Goal: Communication & Community: Connect with others

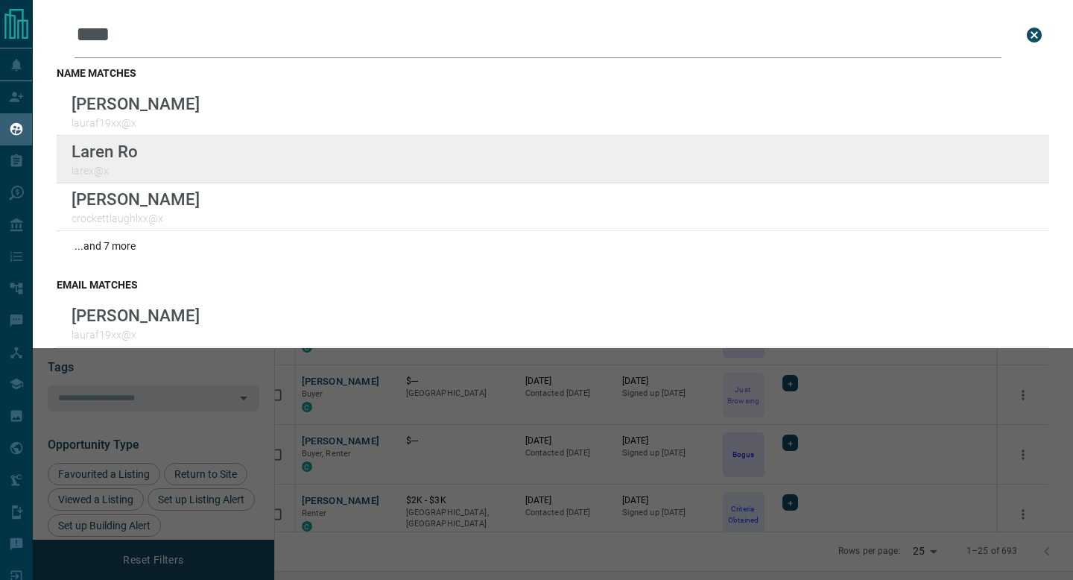
scroll to position [446, 791]
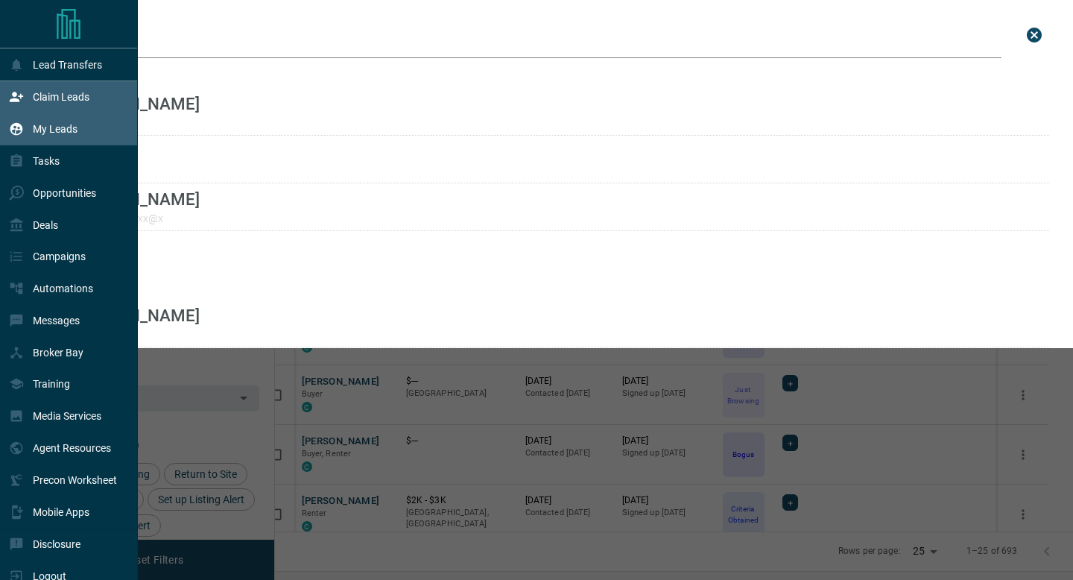
click at [16, 95] on icon at bounding box center [16, 97] width 13 height 10
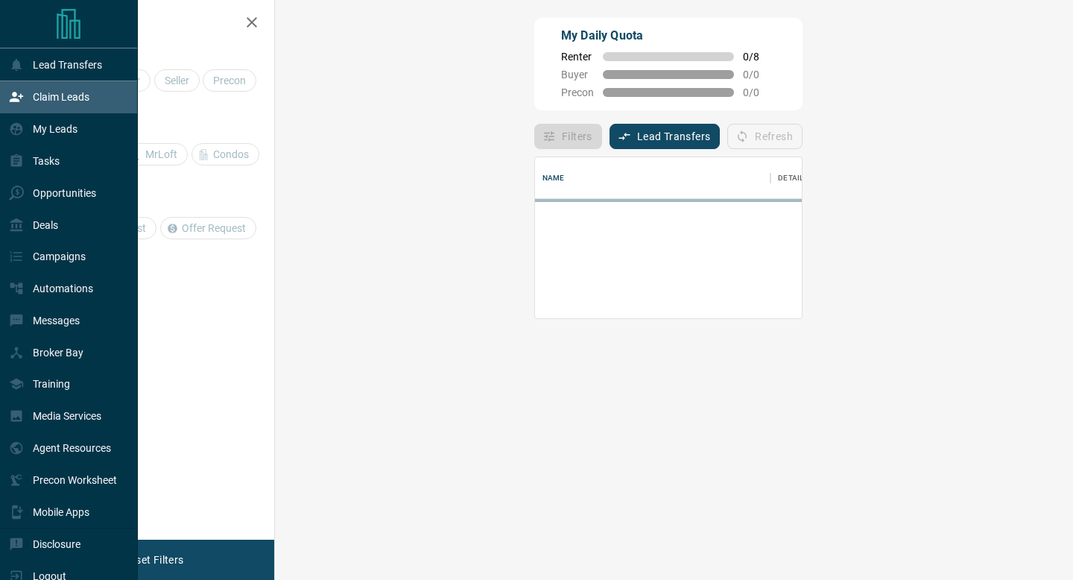
scroll to position [101, 766]
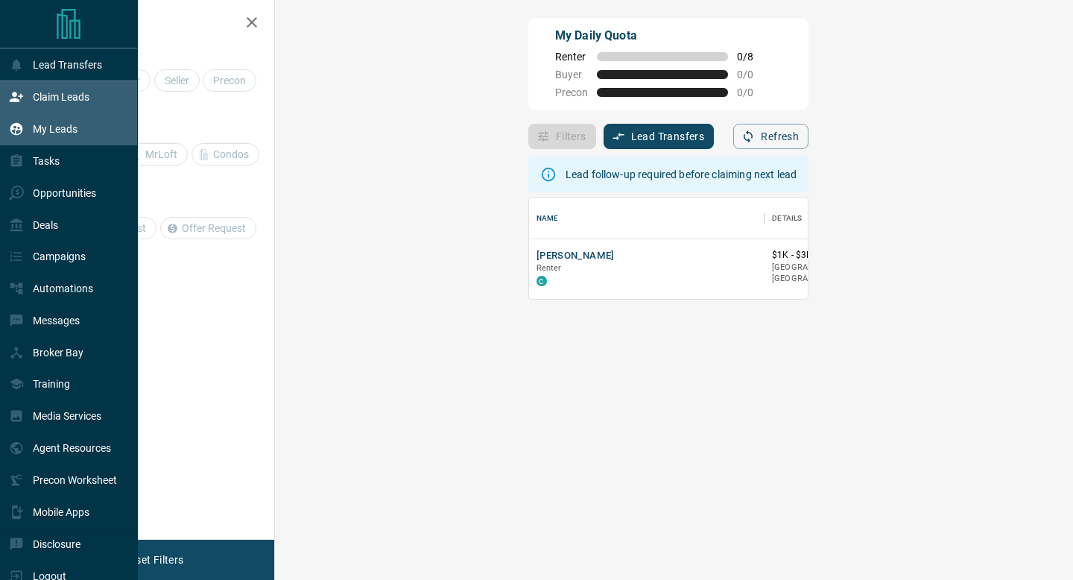
click at [19, 120] on div "My Leads" at bounding box center [43, 129] width 69 height 25
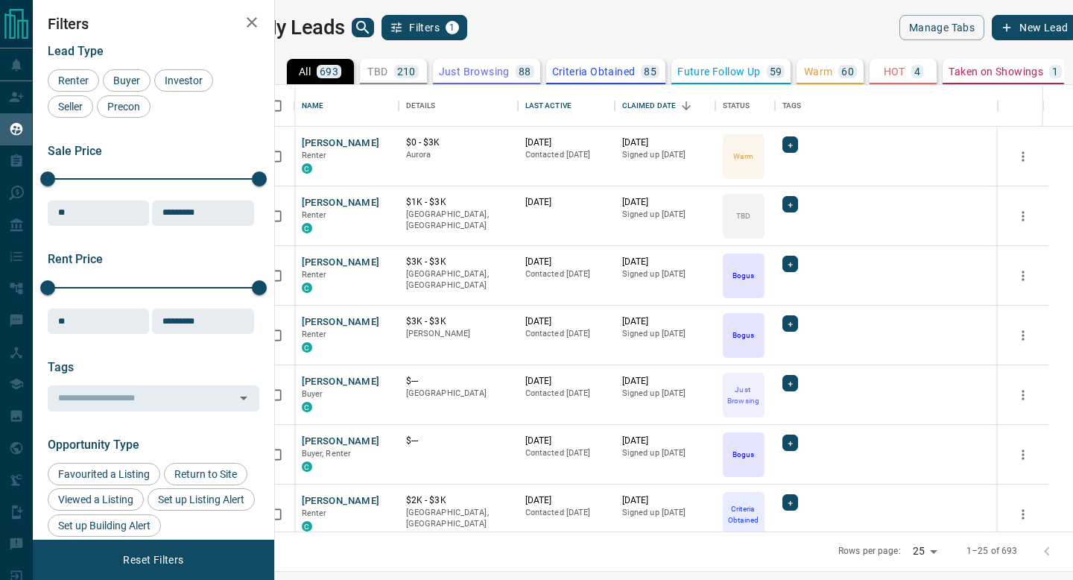
scroll to position [446, 791]
click at [571, 107] on div "Last Active" at bounding box center [548, 106] width 46 height 42
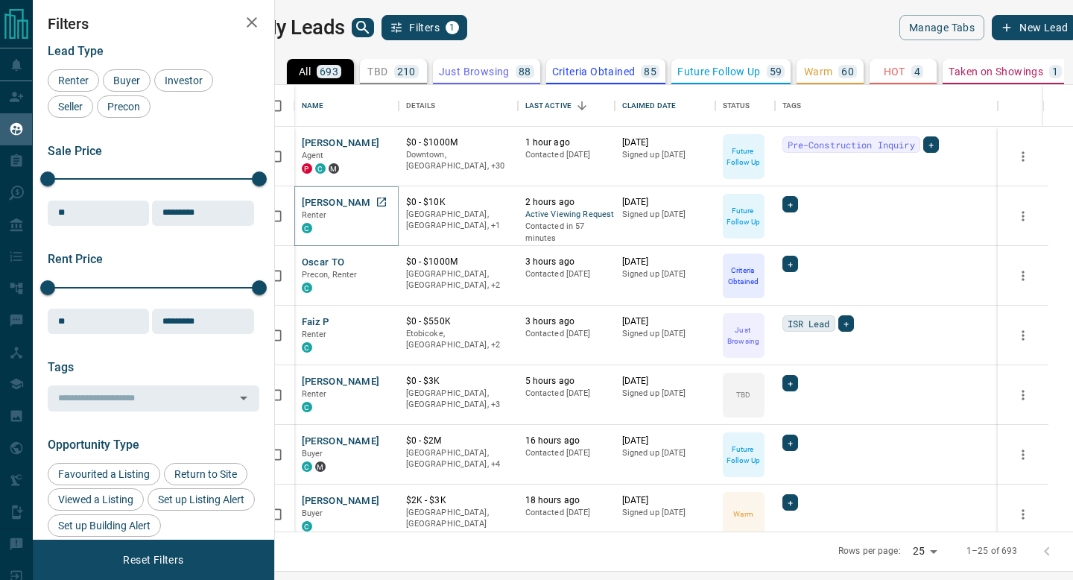
click at [367, 203] on button "[PERSON_NAME]" at bounding box center [341, 203] width 78 height 14
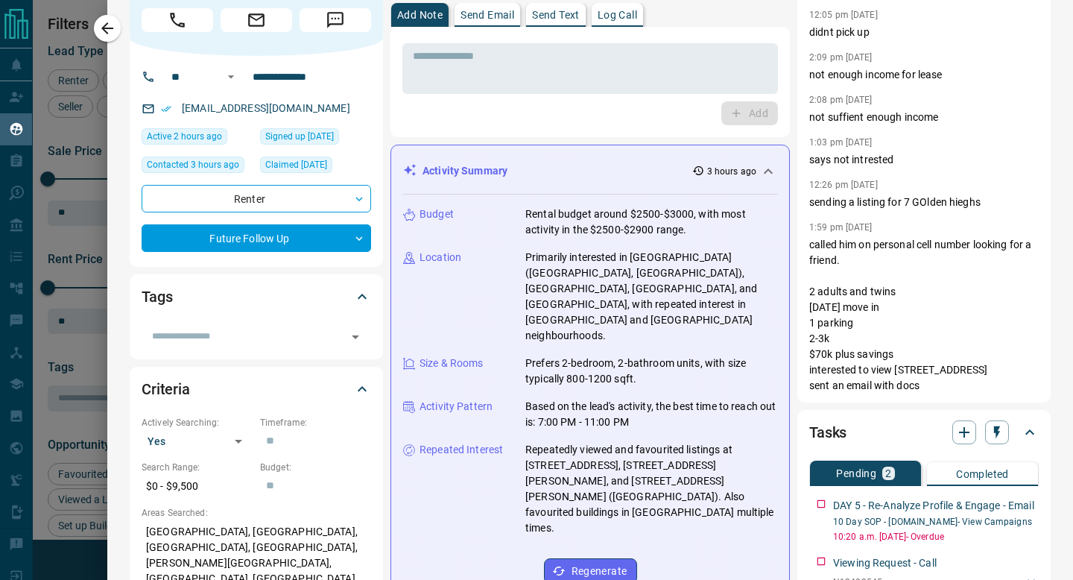
scroll to position [0, 0]
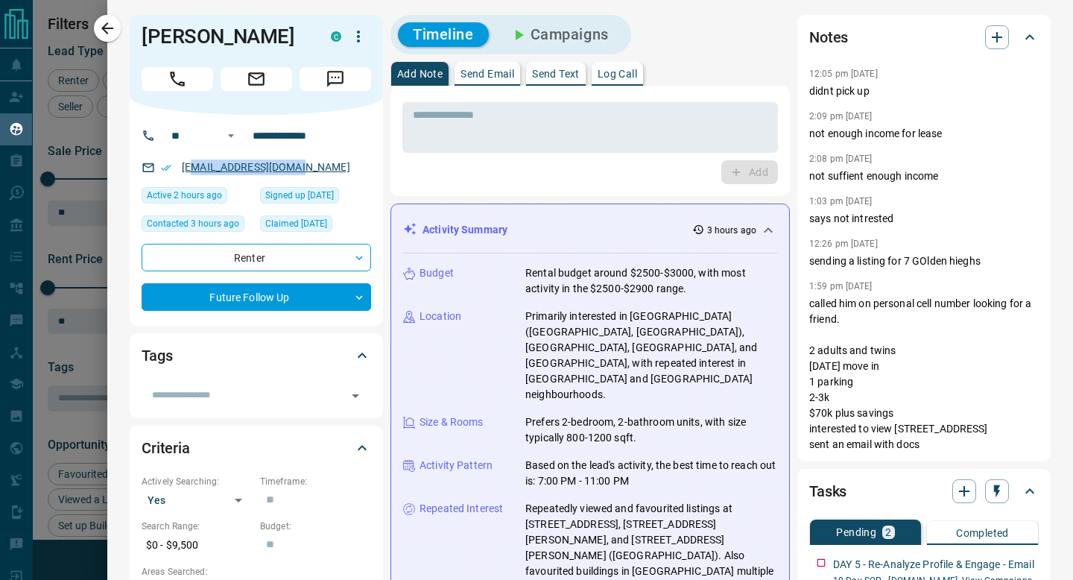
drag, startPoint x: 309, startPoint y: 169, endPoint x: 192, endPoint y: 162, distance: 117.2
click at [191, 161] on div "[EMAIL_ADDRESS][DOMAIN_NAME]" at bounding box center [256, 167] width 229 height 25
click at [502, 72] on p "Send Email" at bounding box center [487, 74] width 54 height 10
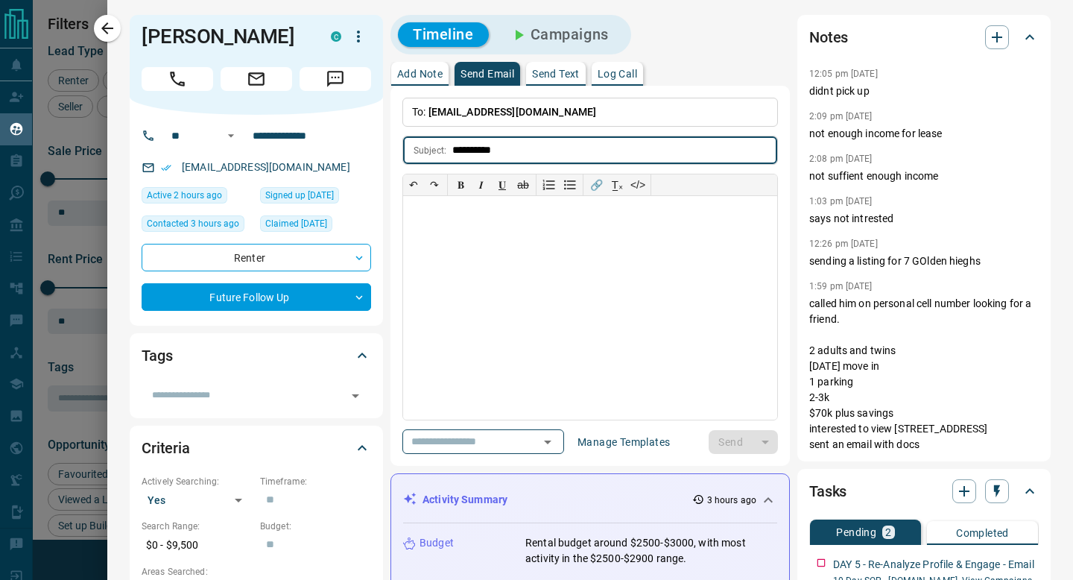
type input "**********"
click at [501, 229] on div at bounding box center [590, 308] width 374 height 224
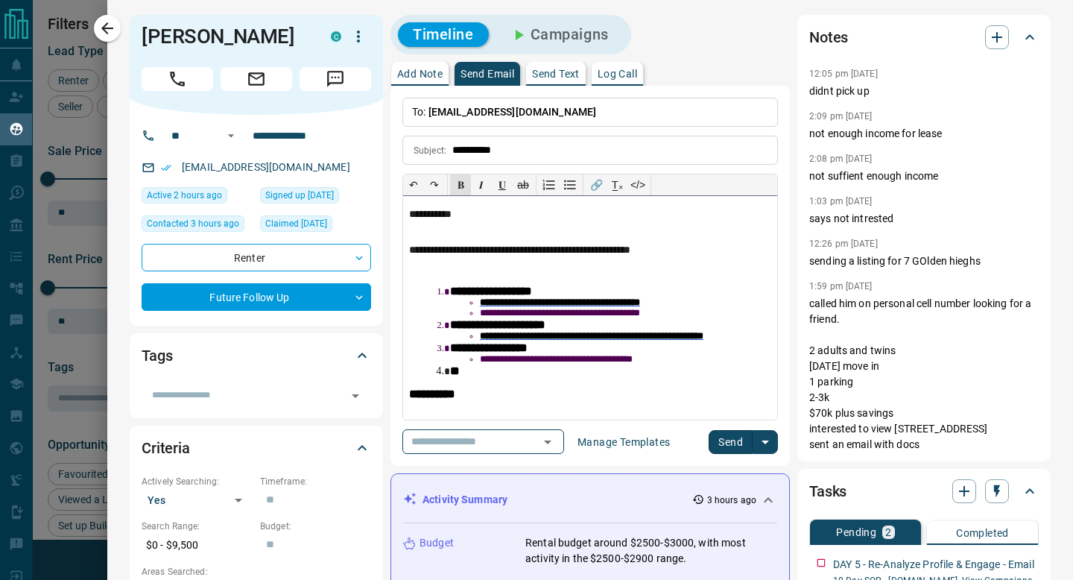
scroll to position [8, 0]
drag, startPoint x: 453, startPoint y: 409, endPoint x: 384, endPoint y: 404, distance: 69.5
click at [721, 438] on button "Send" at bounding box center [731, 442] width 44 height 24
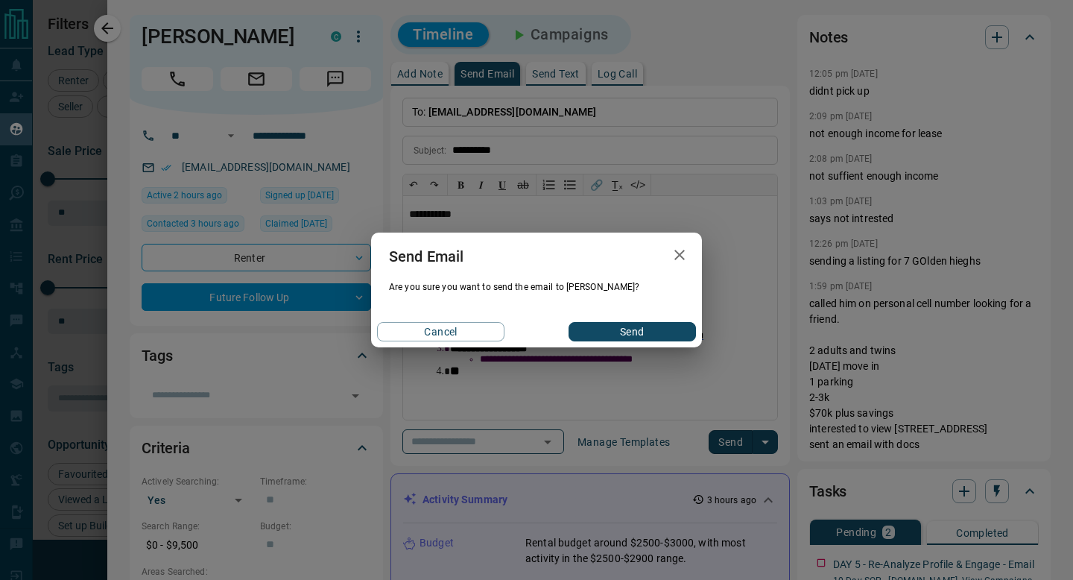
click at [613, 320] on div "Cancel Send" at bounding box center [536, 331] width 331 height 31
click at [613, 337] on button "Send" at bounding box center [631, 331] width 127 height 19
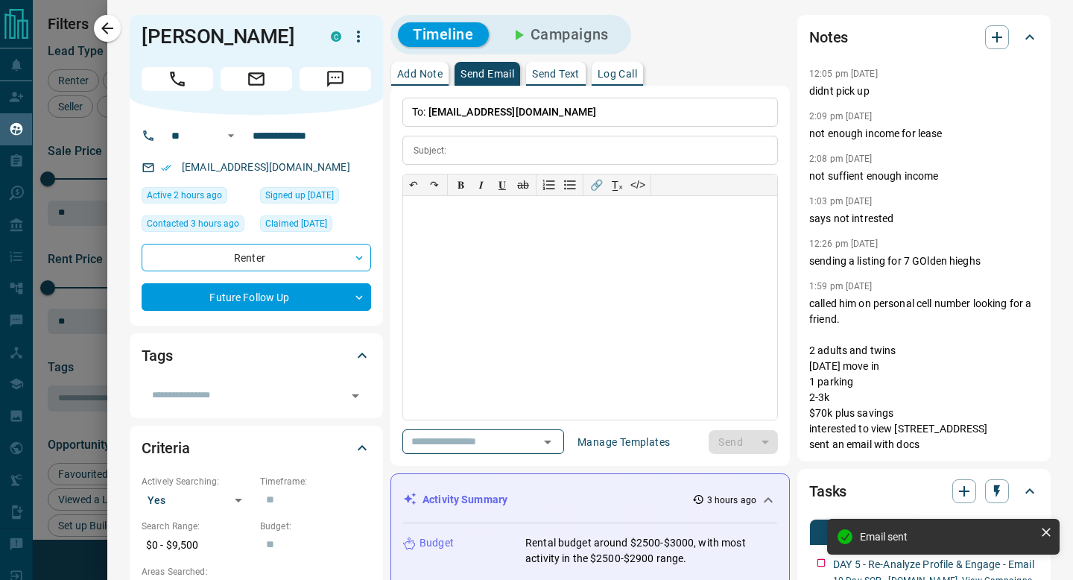
scroll to position [13, 0]
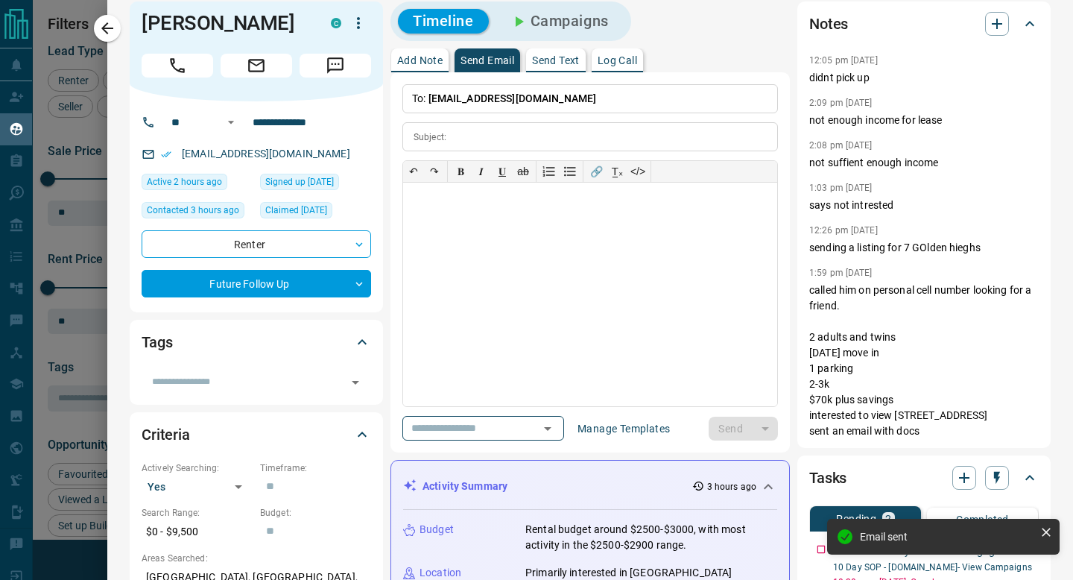
click at [556, 60] on p "Send Text" at bounding box center [556, 60] width 48 height 10
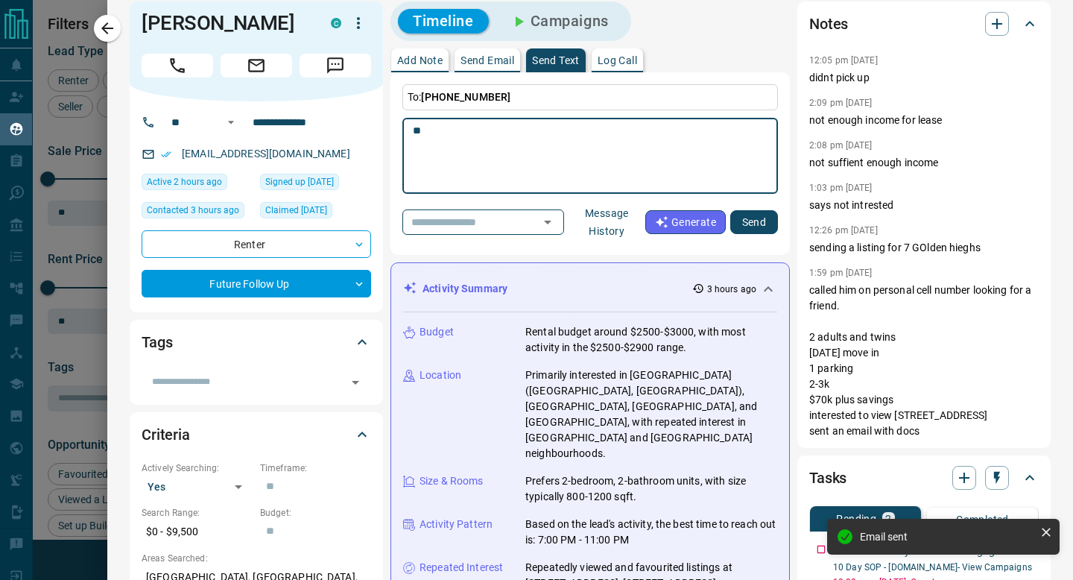
type textarea "*"
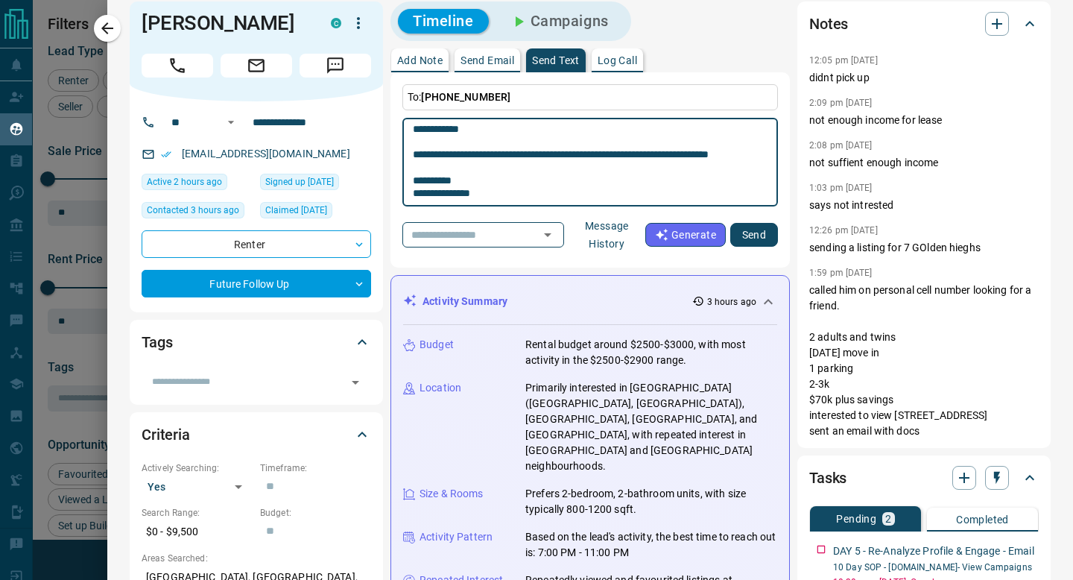
scroll to position [26, 0]
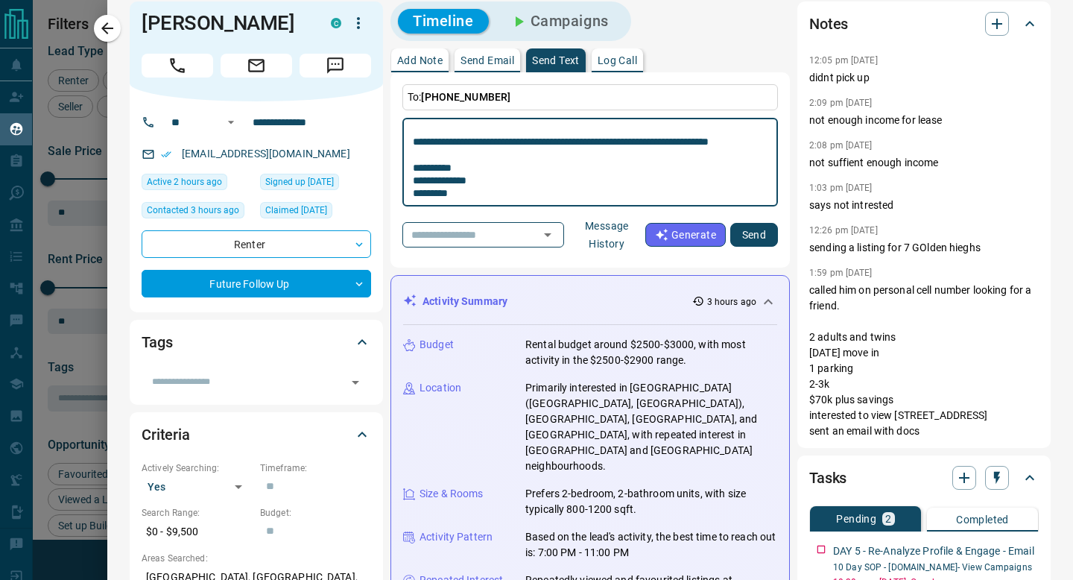
click at [670, 128] on textarea "**********" at bounding box center [590, 162] width 355 height 76
click at [670, 131] on textarea "**********" at bounding box center [590, 162] width 355 height 76
click at [679, 174] on textarea "**********" at bounding box center [590, 162] width 355 height 76
type textarea "**********"
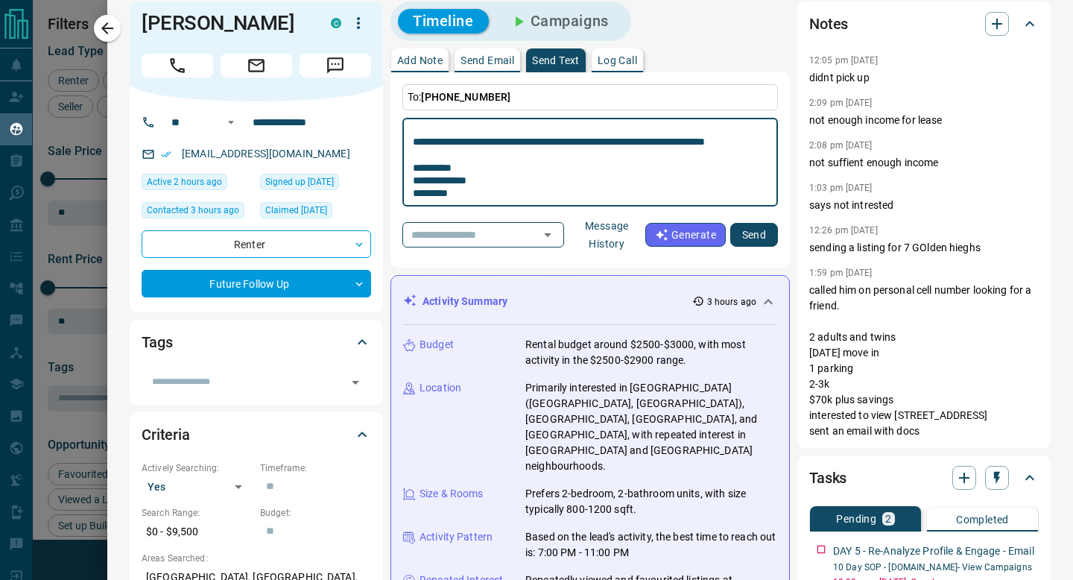
click at [753, 220] on div "​ Message History Generate Send" at bounding box center [589, 235] width 375 height 42
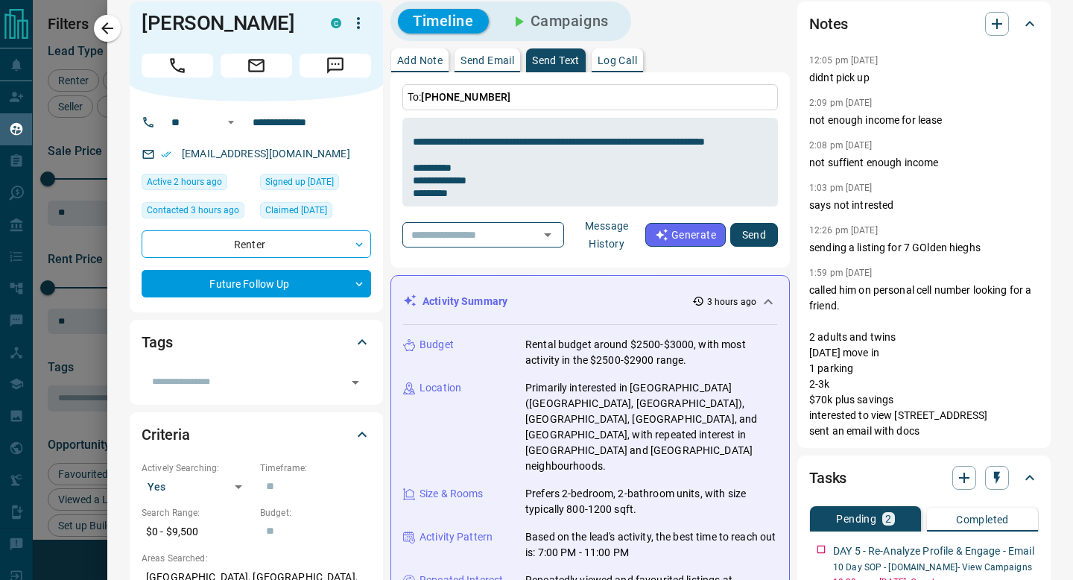
click at [756, 239] on button "Send" at bounding box center [754, 235] width 48 height 24
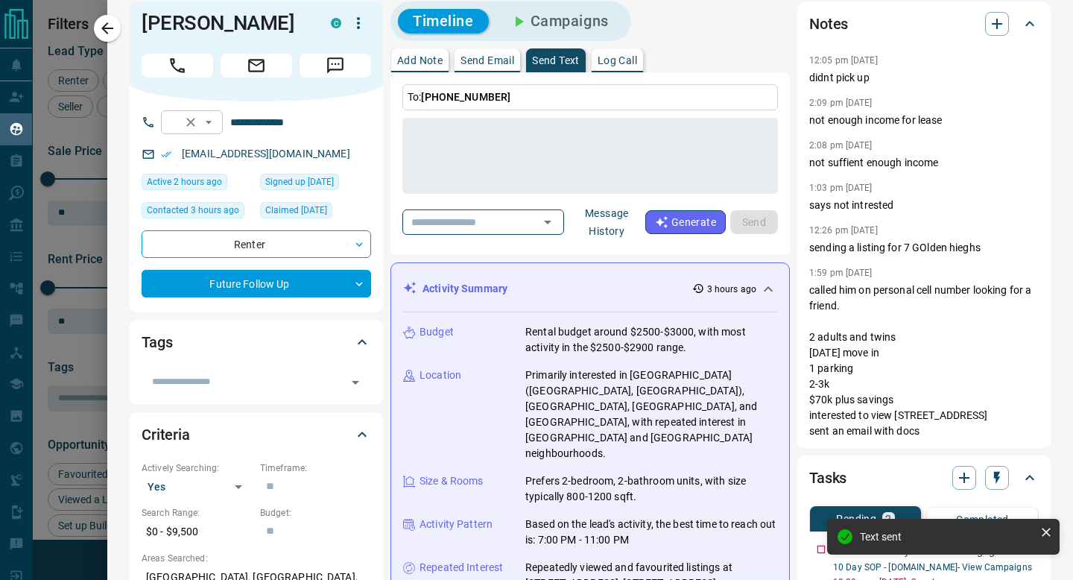
scroll to position [0, 0]
click at [112, 25] on icon "button" at bounding box center [107, 28] width 18 height 18
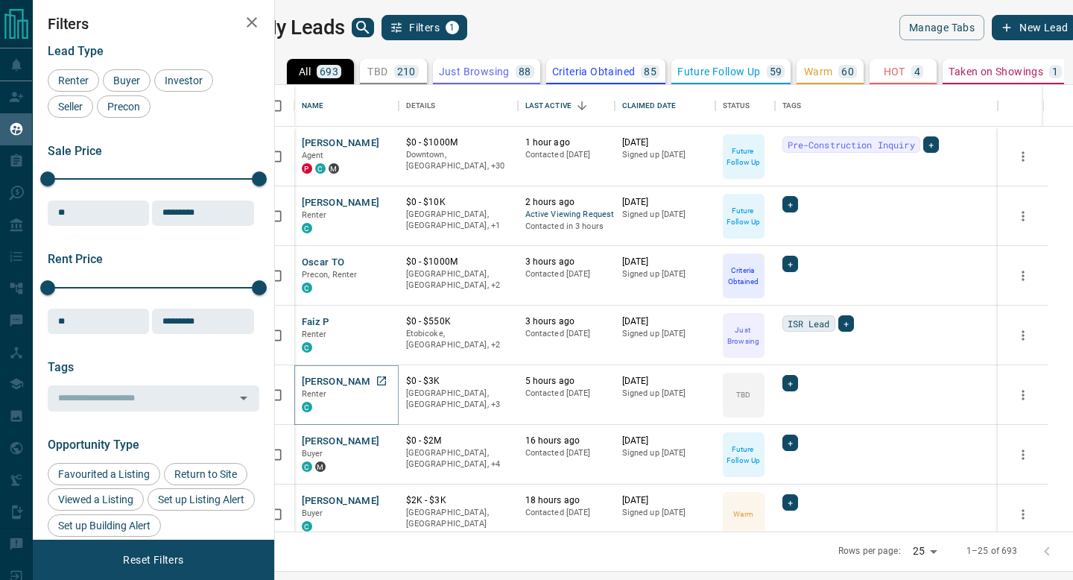
click at [357, 381] on button "[PERSON_NAME]" at bounding box center [341, 382] width 78 height 14
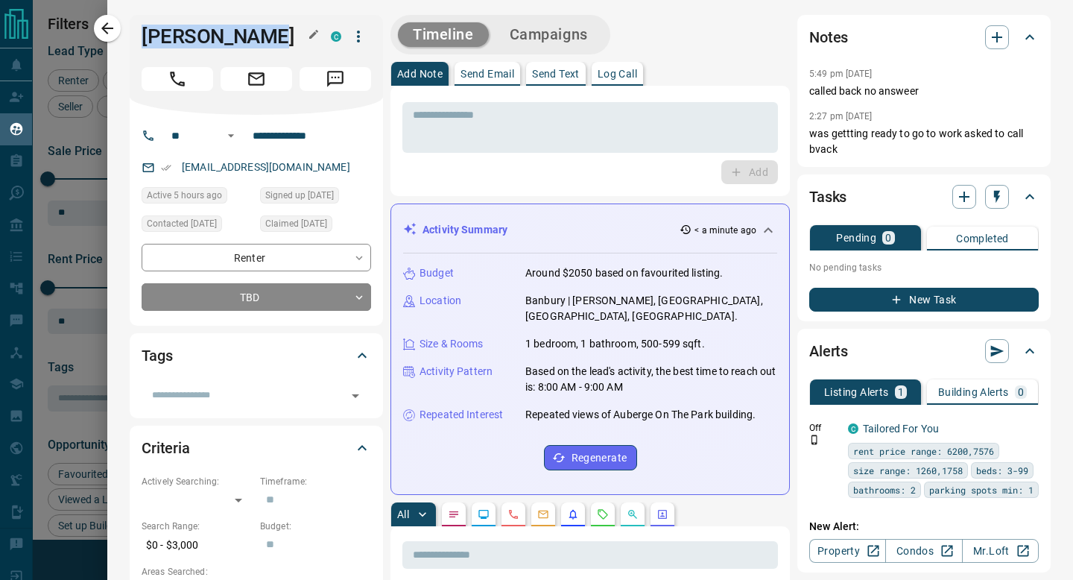
drag, startPoint x: 263, startPoint y: 40, endPoint x: 147, endPoint y: 37, distance: 116.3
click at [147, 37] on h1 "[PERSON_NAME]" at bounding box center [225, 37] width 167 height 24
copy h1 "[PERSON_NAME]"
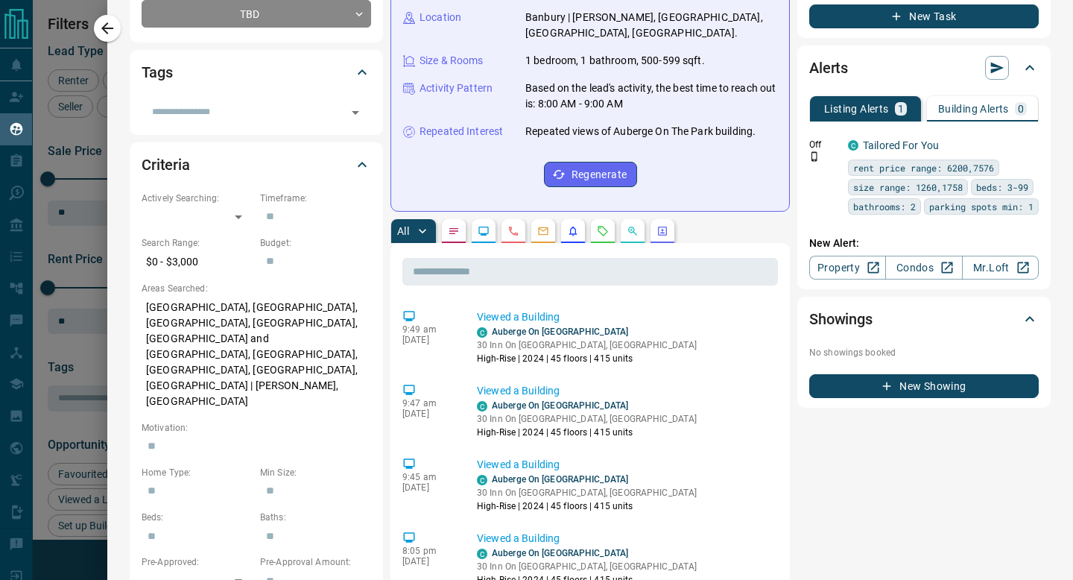
scroll to position [284, 0]
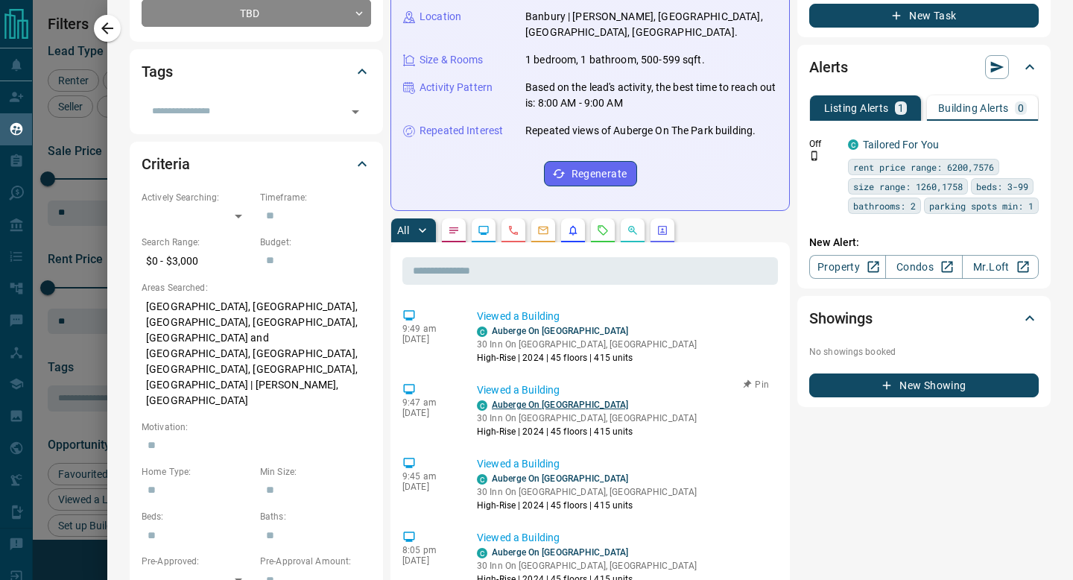
click at [516, 399] on link "Auberge On [GEOGRAPHIC_DATA]" at bounding box center [560, 404] width 136 height 10
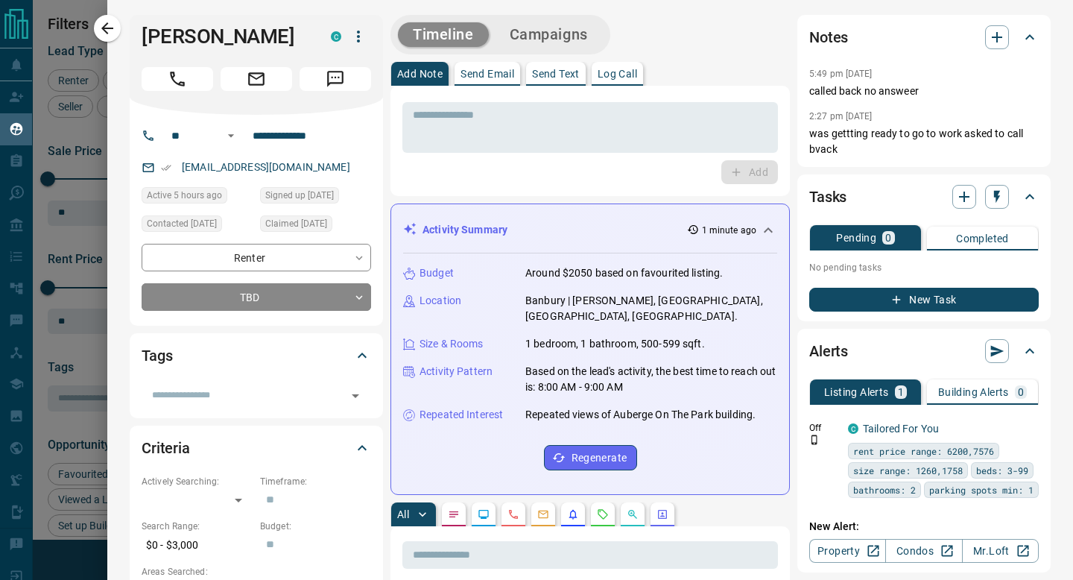
click at [209, 60] on div "[PERSON_NAME]" at bounding box center [256, 65] width 253 height 100
drag, startPoint x: 200, startPoint y: 36, endPoint x: 145, endPoint y: 36, distance: 55.1
click at [143, 35] on h1 "[PERSON_NAME]" at bounding box center [225, 37] width 167 height 24
copy h1 "Ameer"
click at [574, 83] on button "Send Text" at bounding box center [556, 74] width 60 height 24
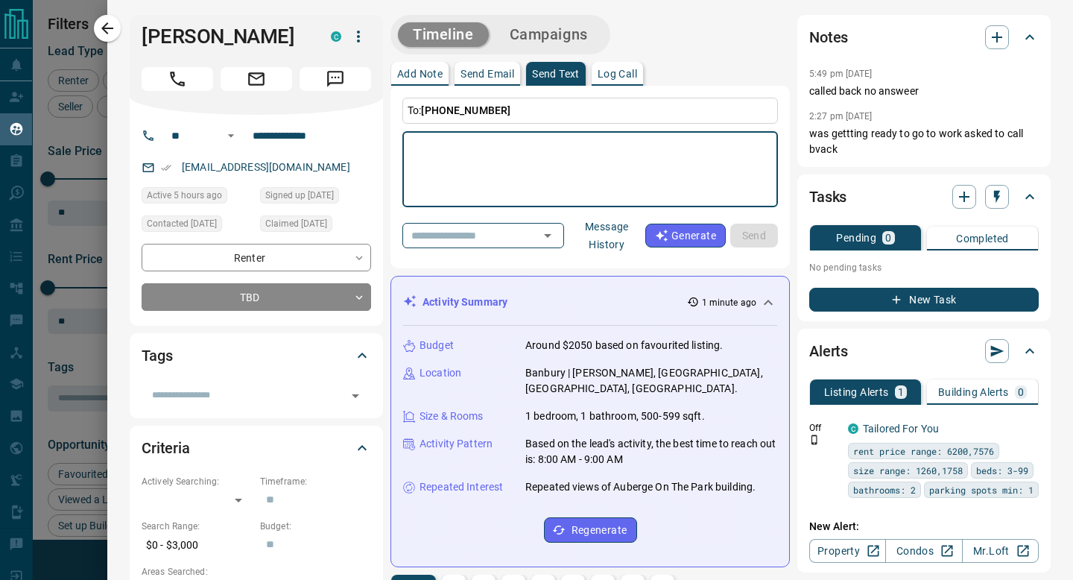
click at [563, 162] on textarea at bounding box center [590, 169] width 355 height 63
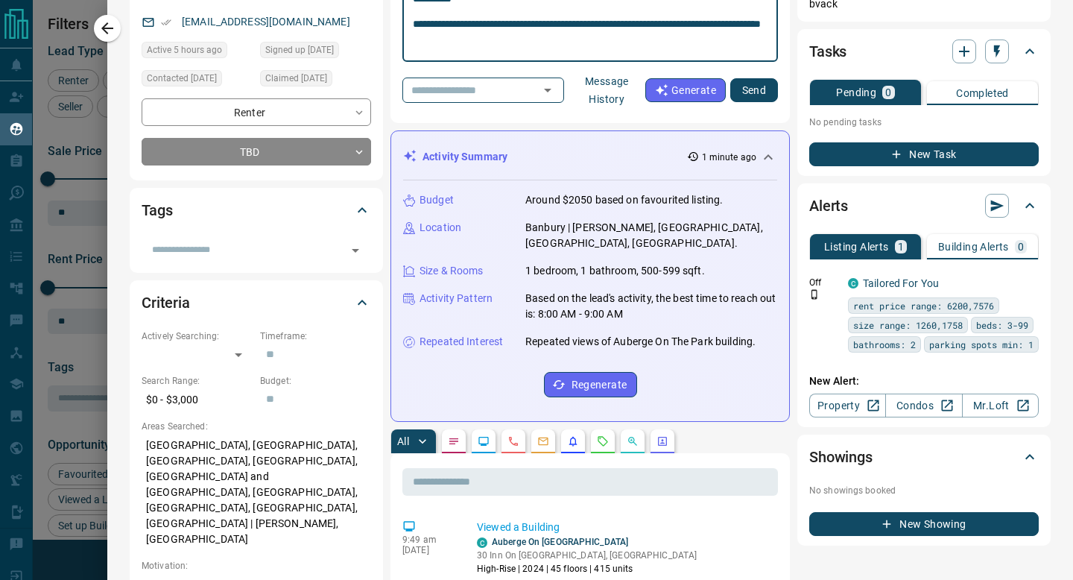
scroll to position [144, 0]
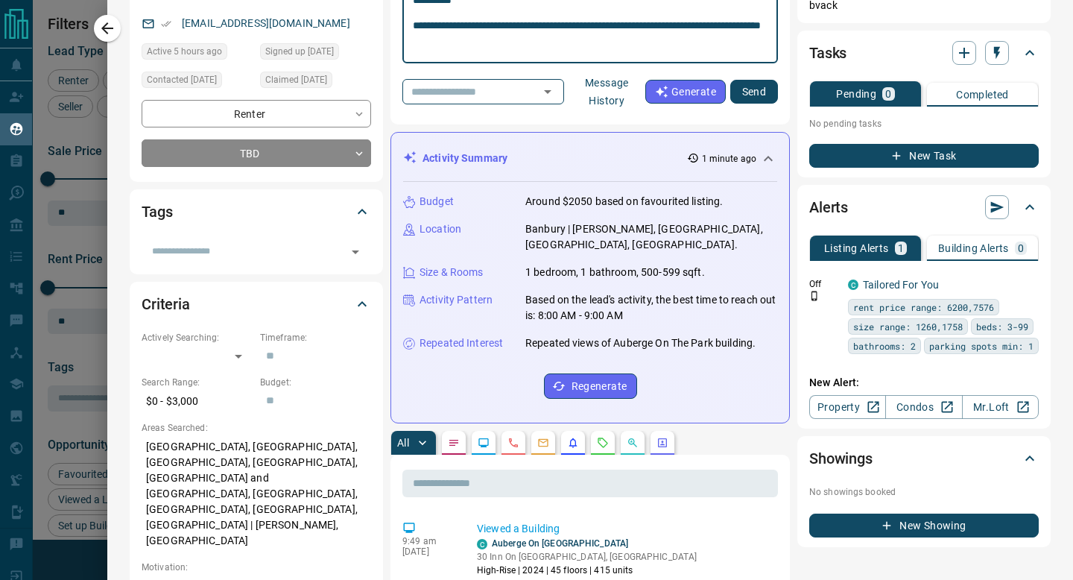
type textarea "**********"
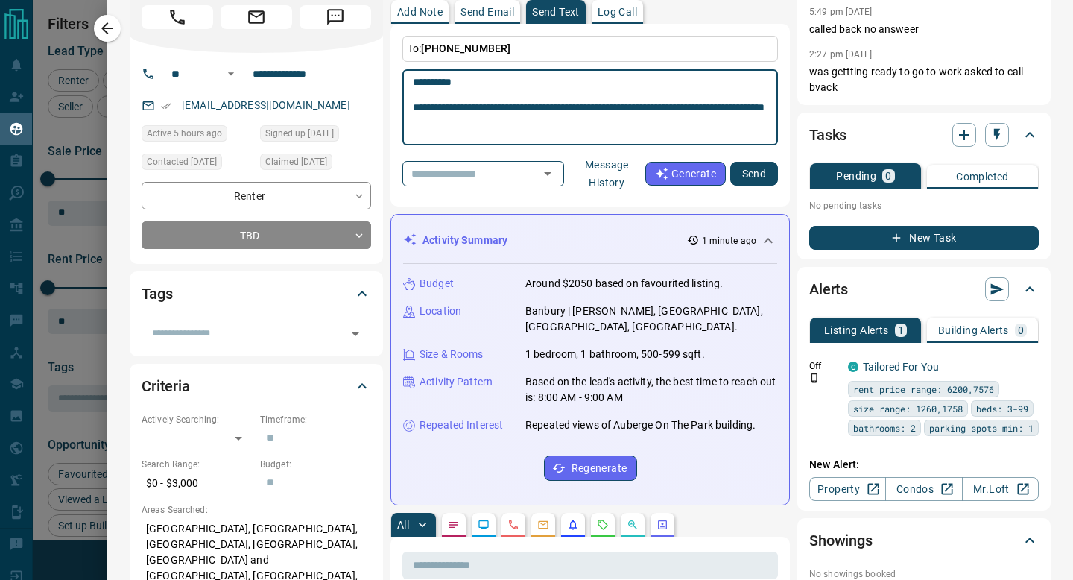
scroll to position [30, 0]
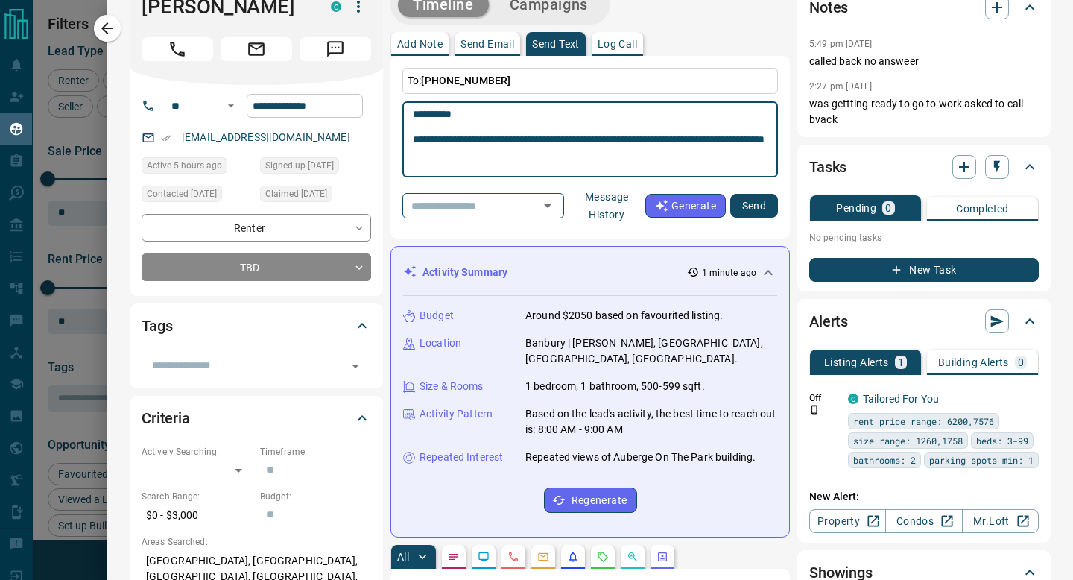
drag, startPoint x: 534, startPoint y: 156, endPoint x: 361, endPoint y: 117, distance: 177.1
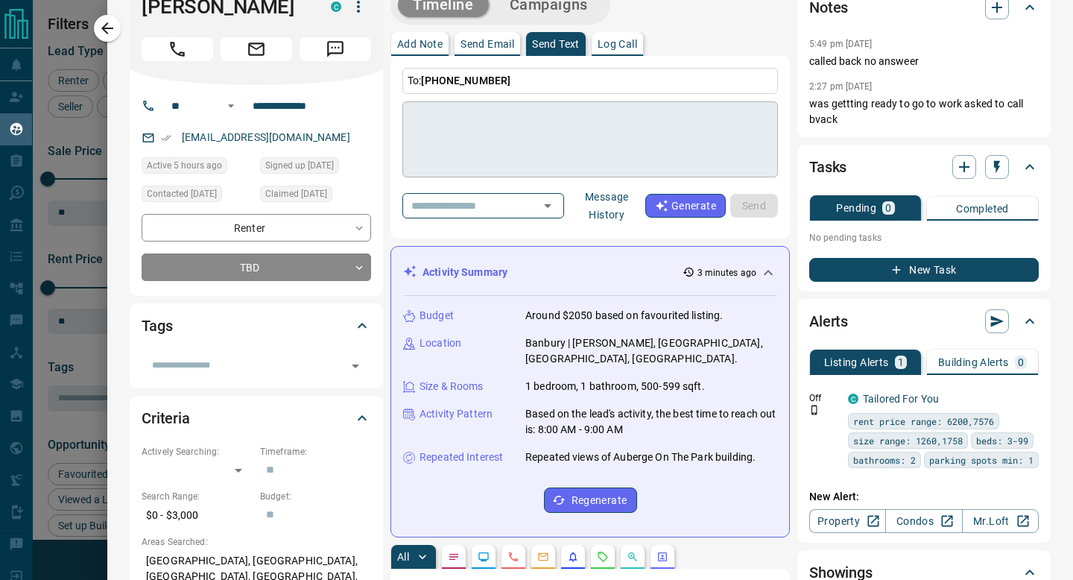
paste textarea "**********"
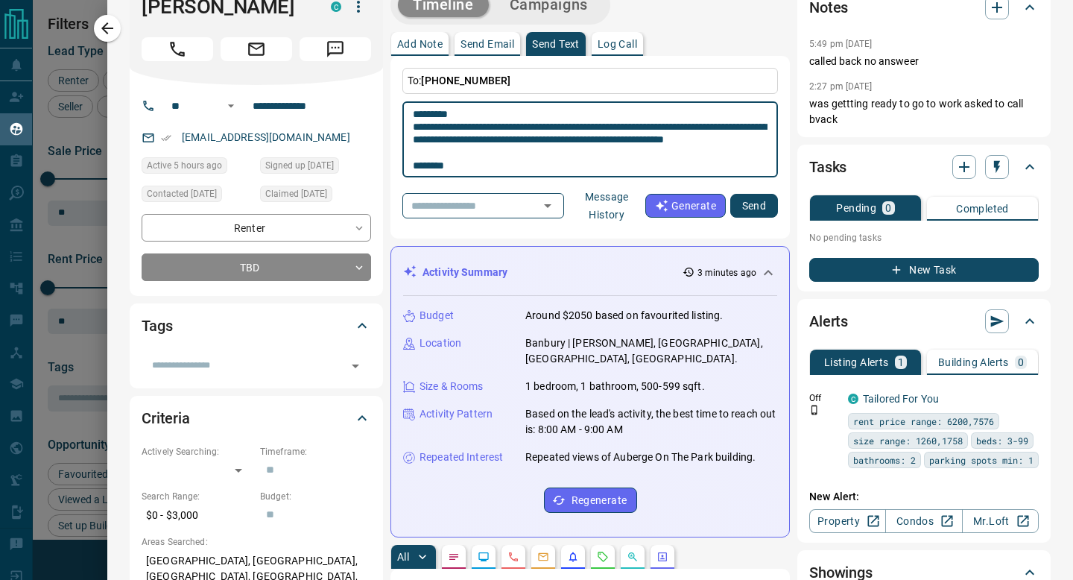
scroll to position [1, 0]
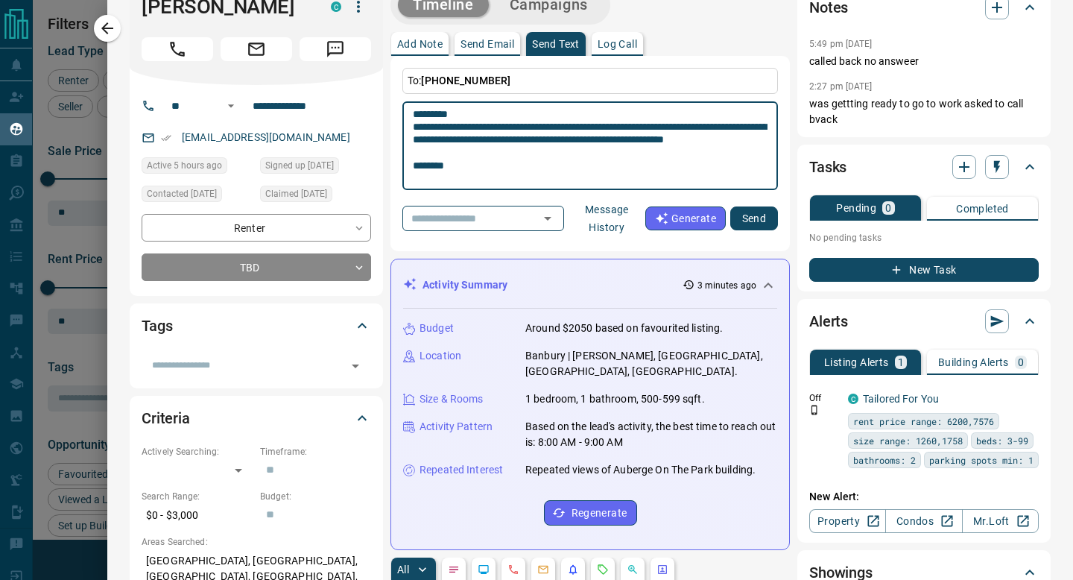
click at [423, 177] on textarea "**********" at bounding box center [590, 146] width 355 height 76
type textarea "**********"
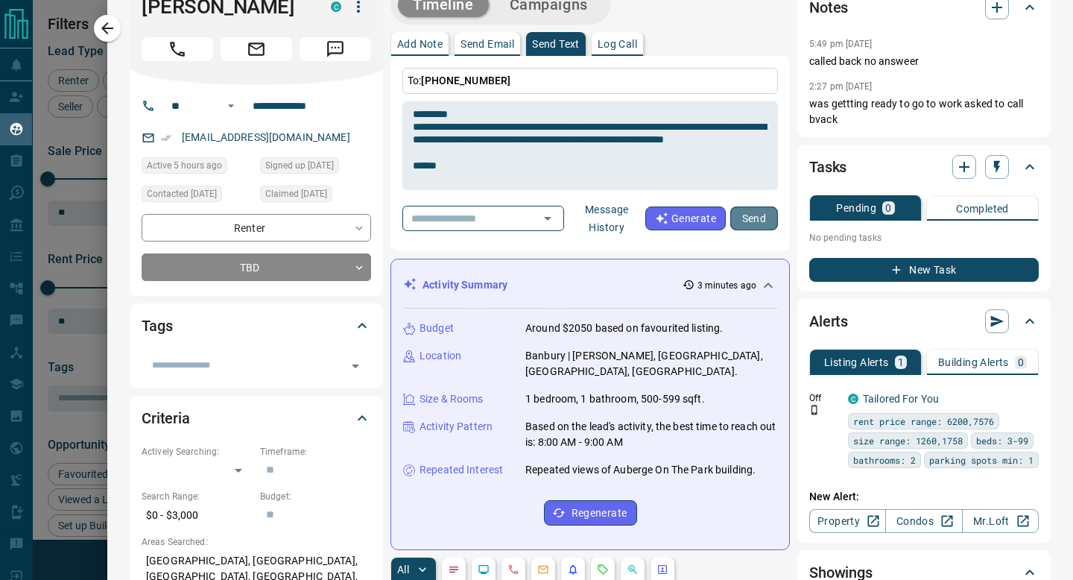
click at [761, 218] on button "Send" at bounding box center [754, 218] width 48 height 24
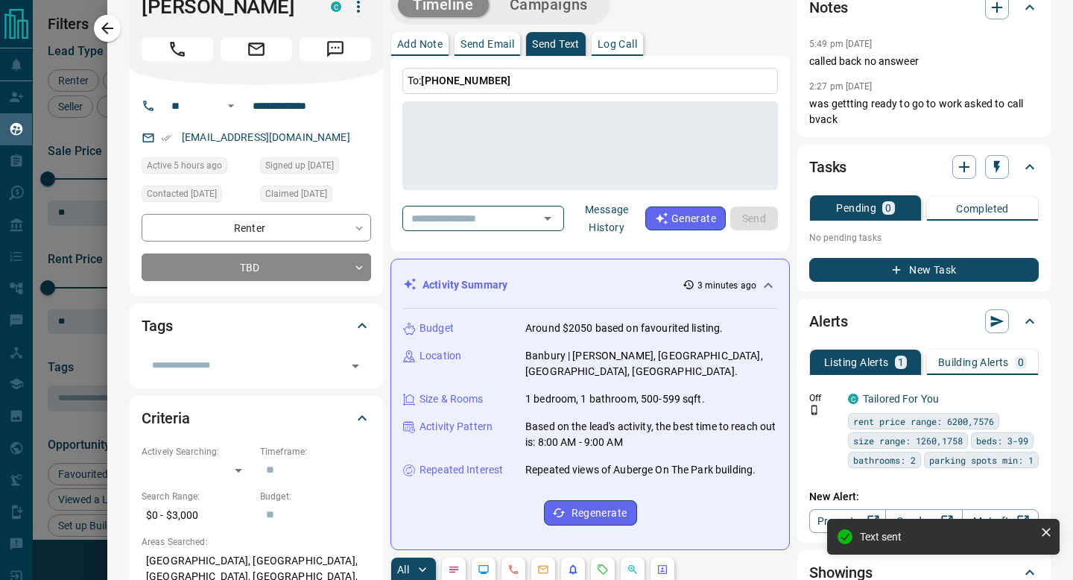
scroll to position [0, 0]
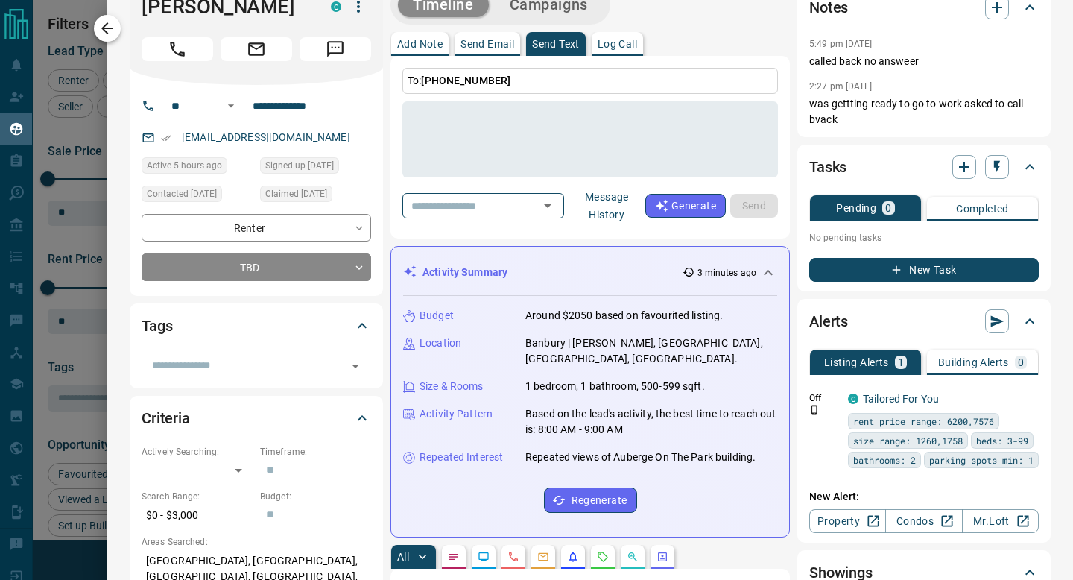
click at [103, 34] on icon "button" at bounding box center [107, 28] width 18 height 18
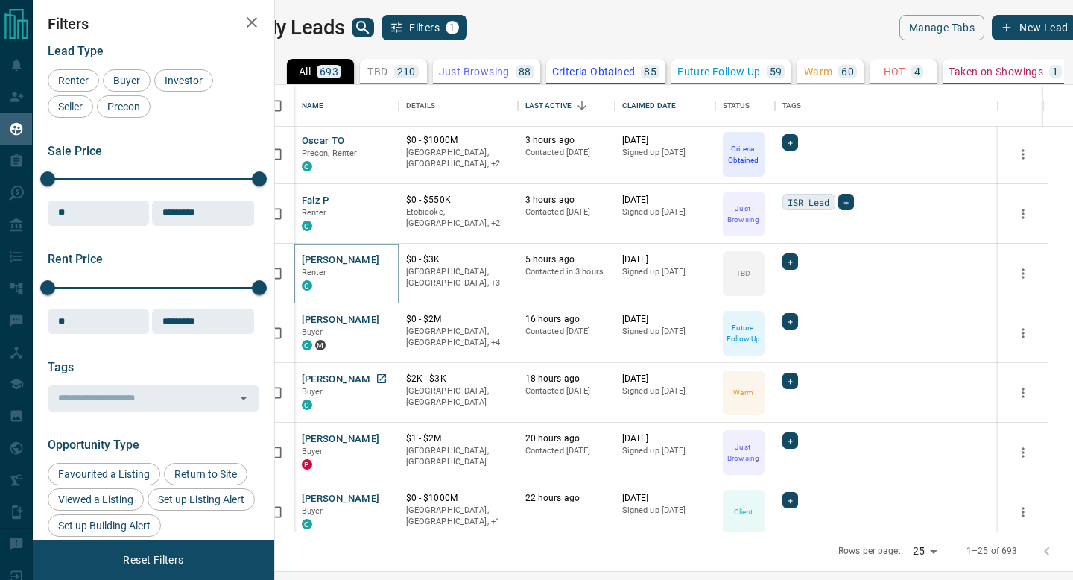
scroll to position [141, 0]
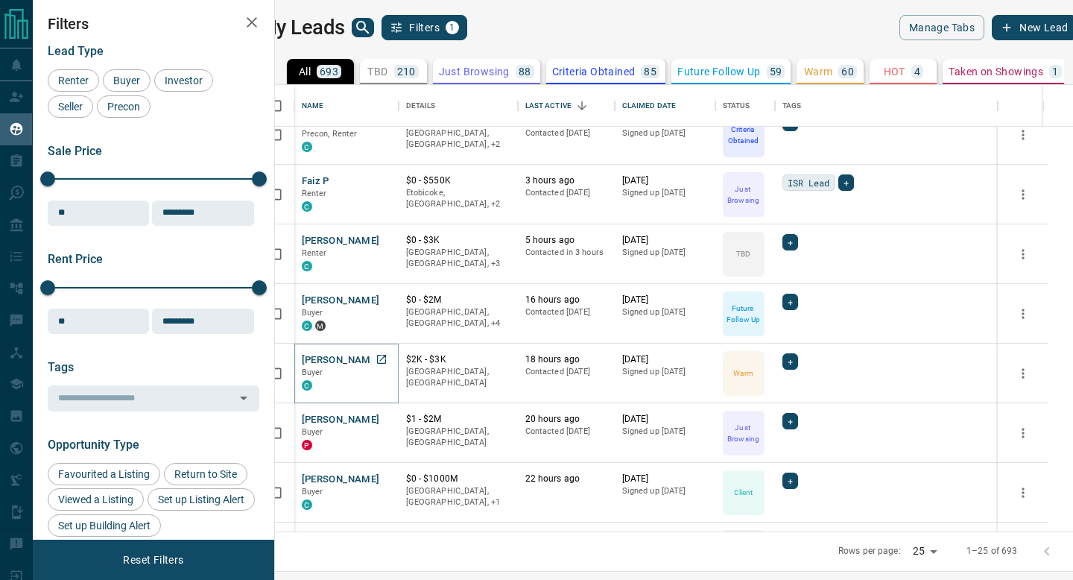
click at [380, 364] on button "[PERSON_NAME]" at bounding box center [341, 360] width 78 height 14
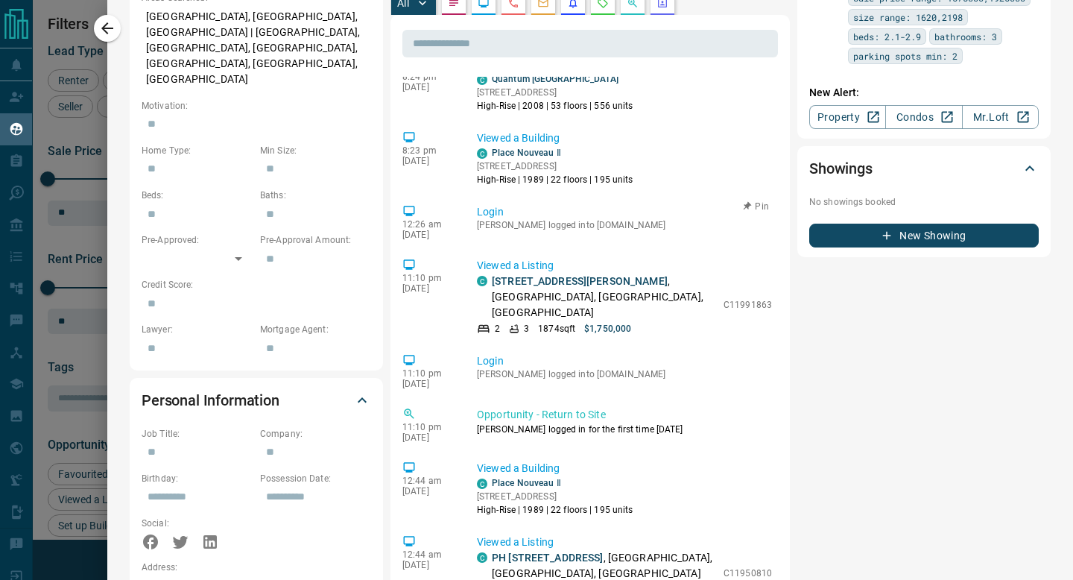
scroll to position [20, 0]
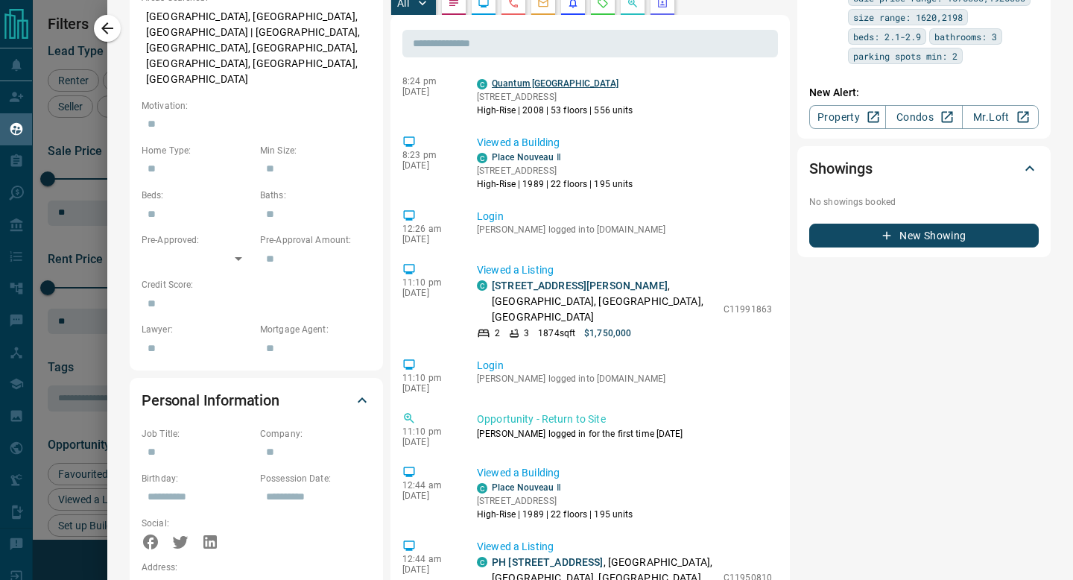
click at [534, 78] on link "Quantum [GEOGRAPHIC_DATA]" at bounding box center [555, 83] width 127 height 10
click at [533, 279] on link "[STREET_ADDRESS][PERSON_NAME]" at bounding box center [580, 285] width 176 height 12
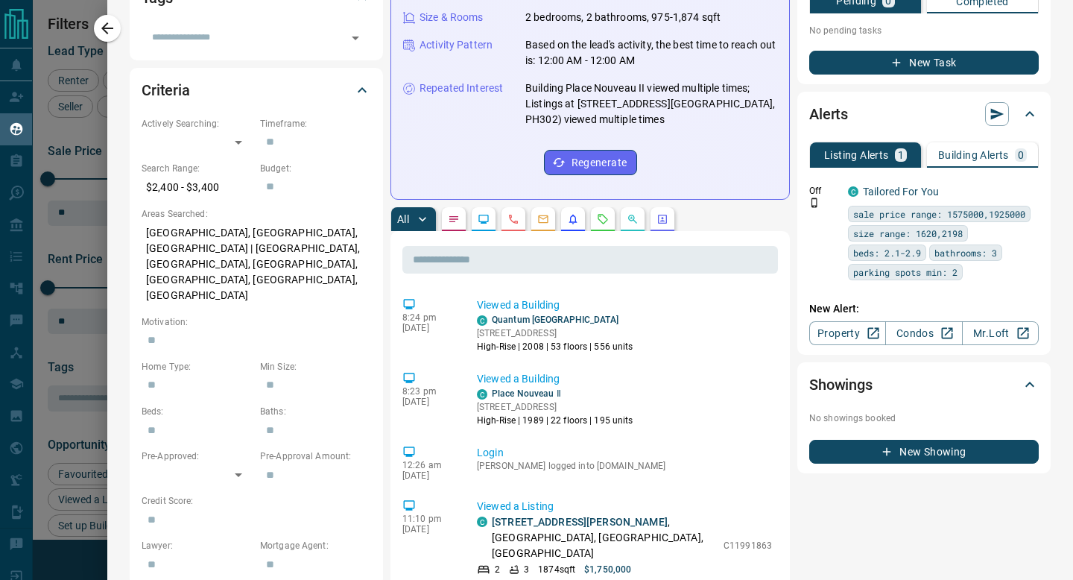
scroll to position [358, 0]
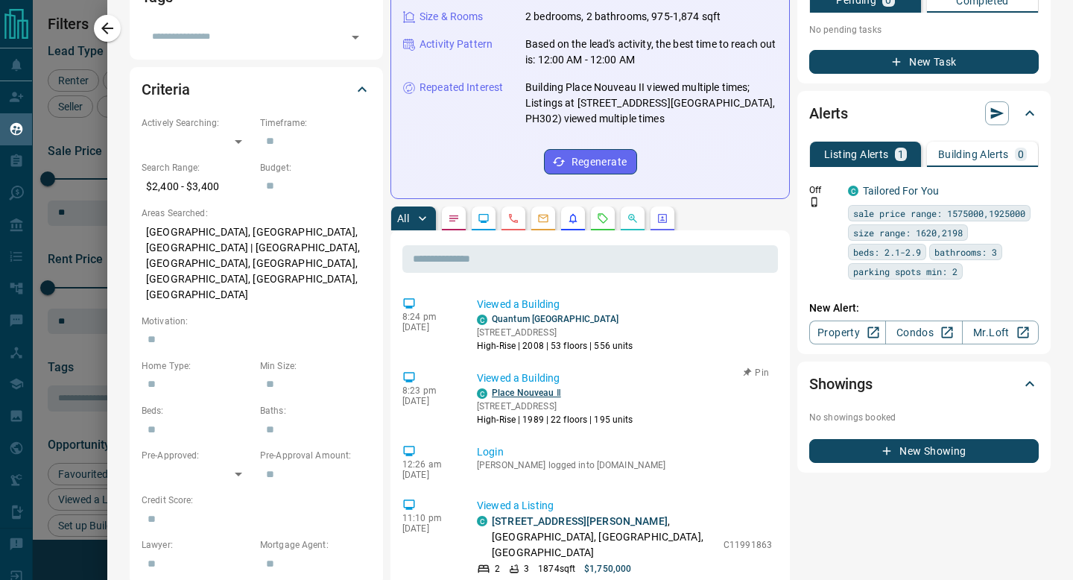
click at [520, 387] on link "Place Nouveau Ⅱ" at bounding box center [526, 392] width 69 height 10
click at [527, 314] on link "Quantum [GEOGRAPHIC_DATA]" at bounding box center [555, 319] width 127 height 10
click at [102, 28] on icon "button" at bounding box center [107, 28] width 12 height 12
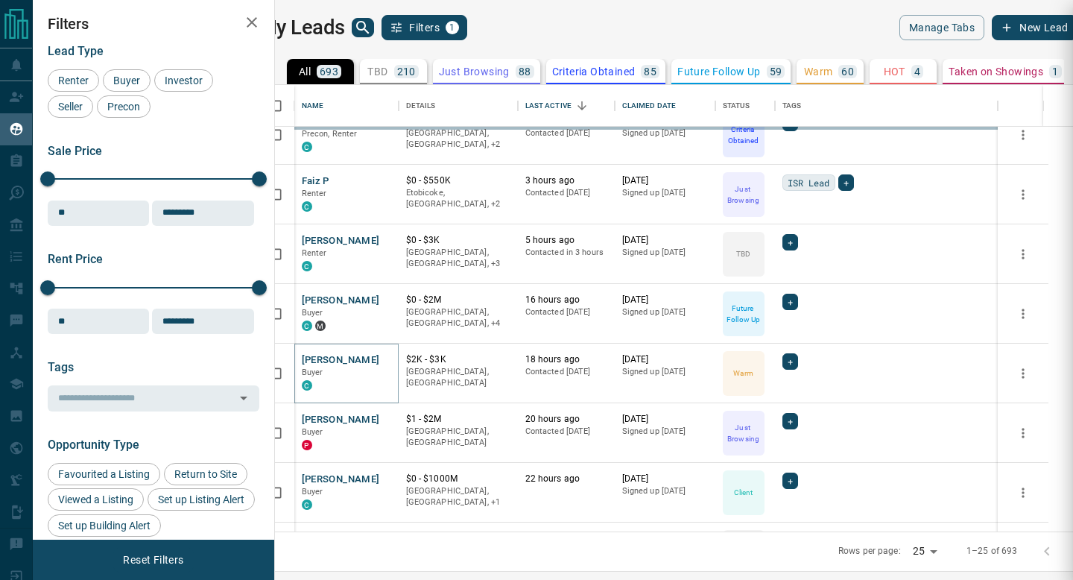
scroll to position [0, 0]
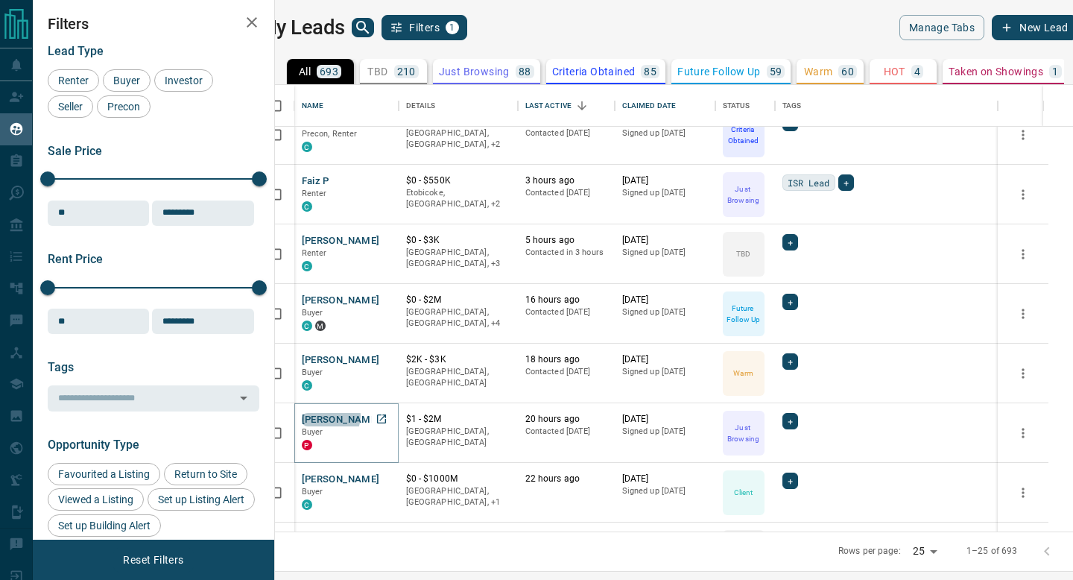
click at [352, 416] on button "[PERSON_NAME]" at bounding box center [341, 420] width 78 height 14
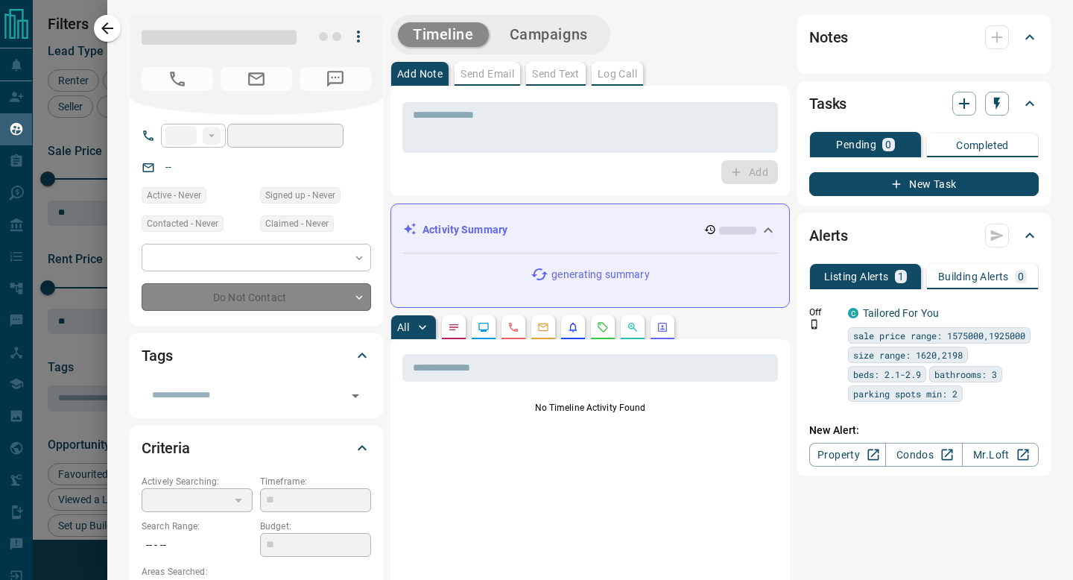
type input "**"
type input "**********"
type input "*"
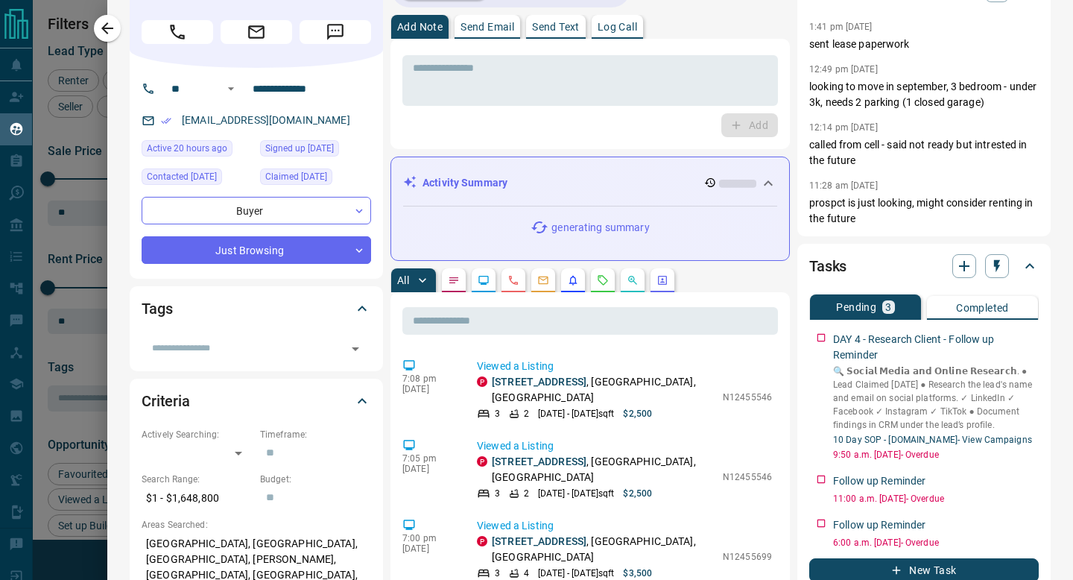
scroll to position [48, 0]
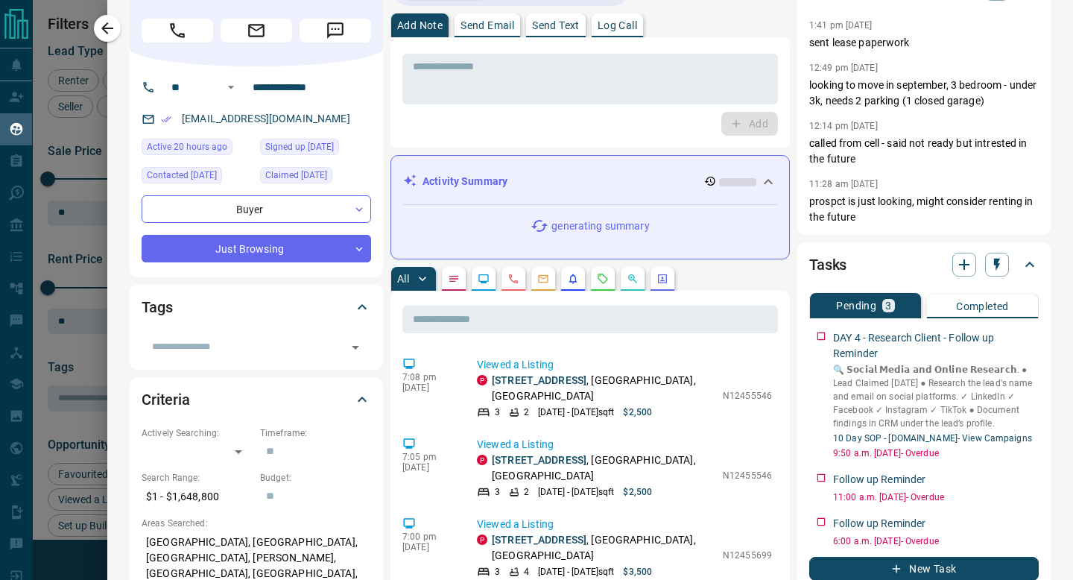
drag, startPoint x: 114, startPoint y: 29, endPoint x: 337, endPoint y: 479, distance: 502.4
click at [114, 29] on icon "button" at bounding box center [107, 28] width 18 height 18
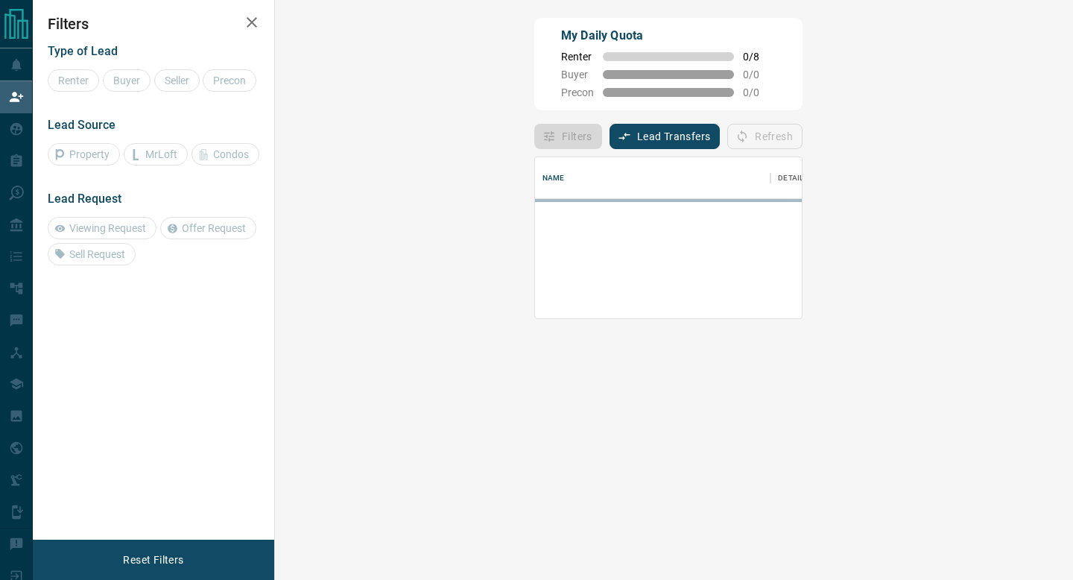
scroll to position [101, 766]
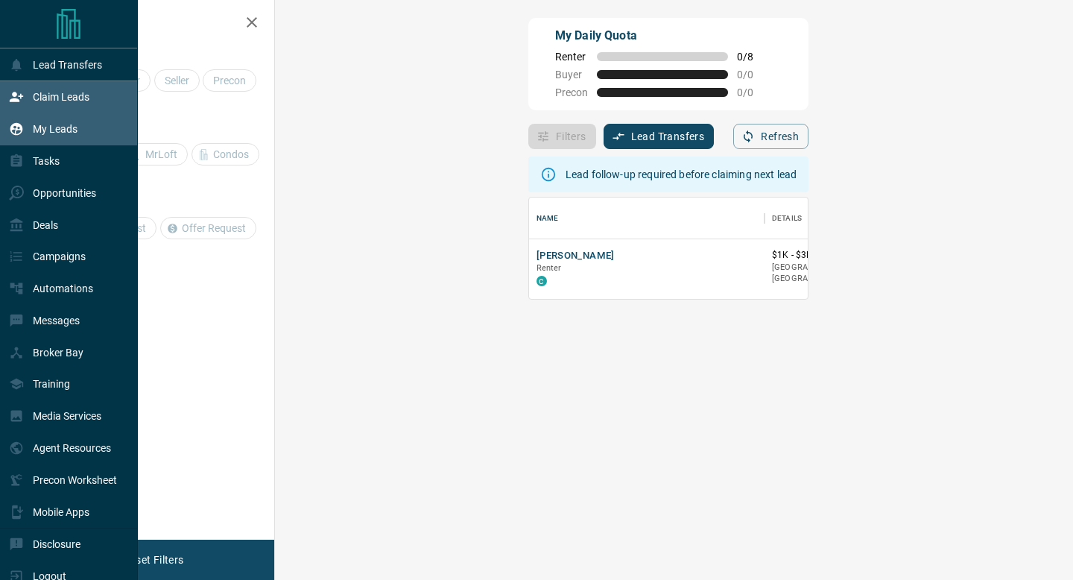
click at [31, 133] on div "My Leads" at bounding box center [43, 129] width 69 height 25
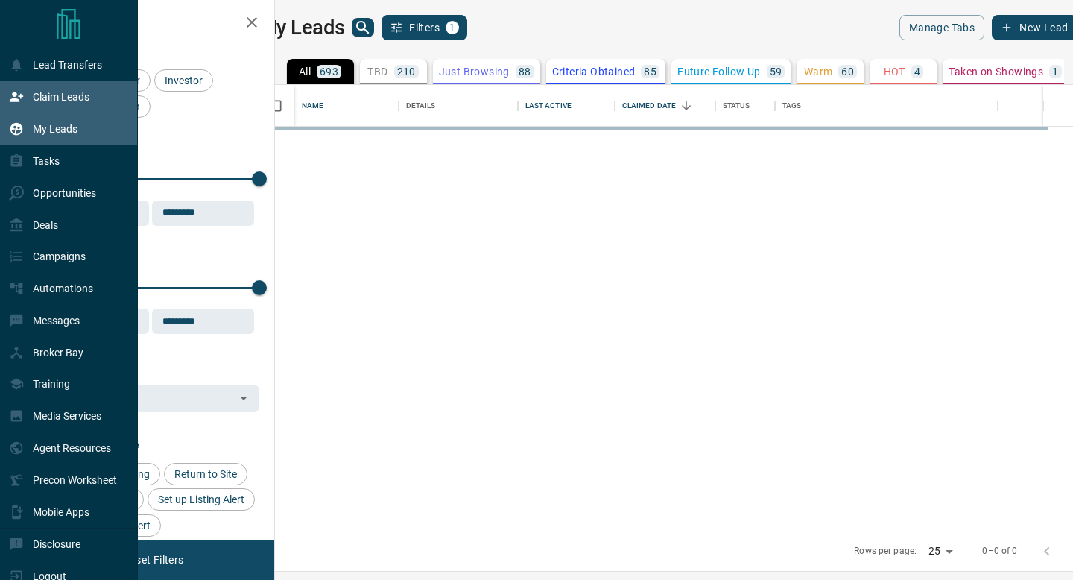
click at [34, 92] on p "Claim Leads" at bounding box center [61, 97] width 57 height 12
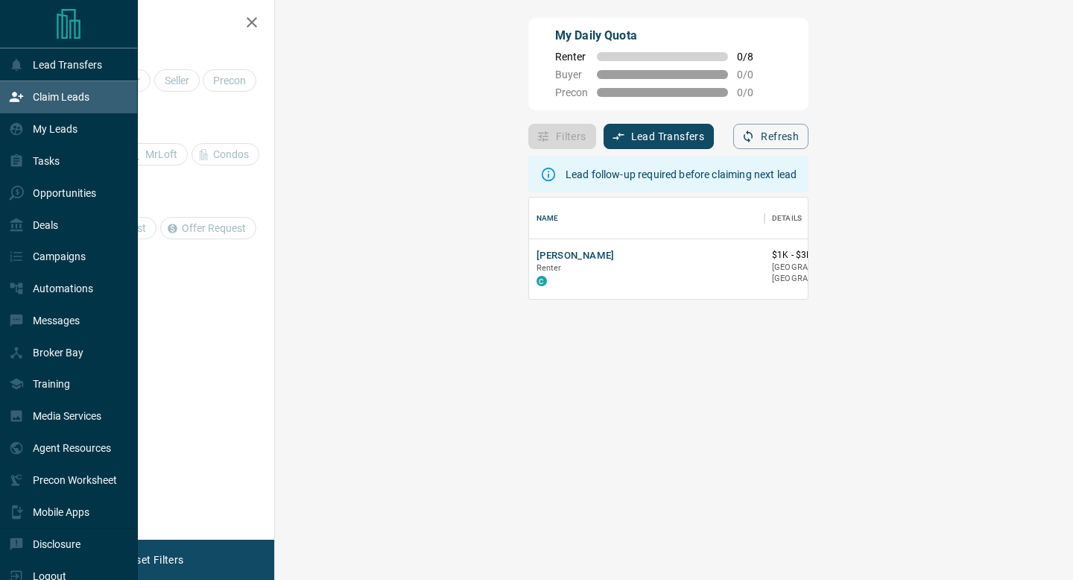
scroll to position [101, 766]
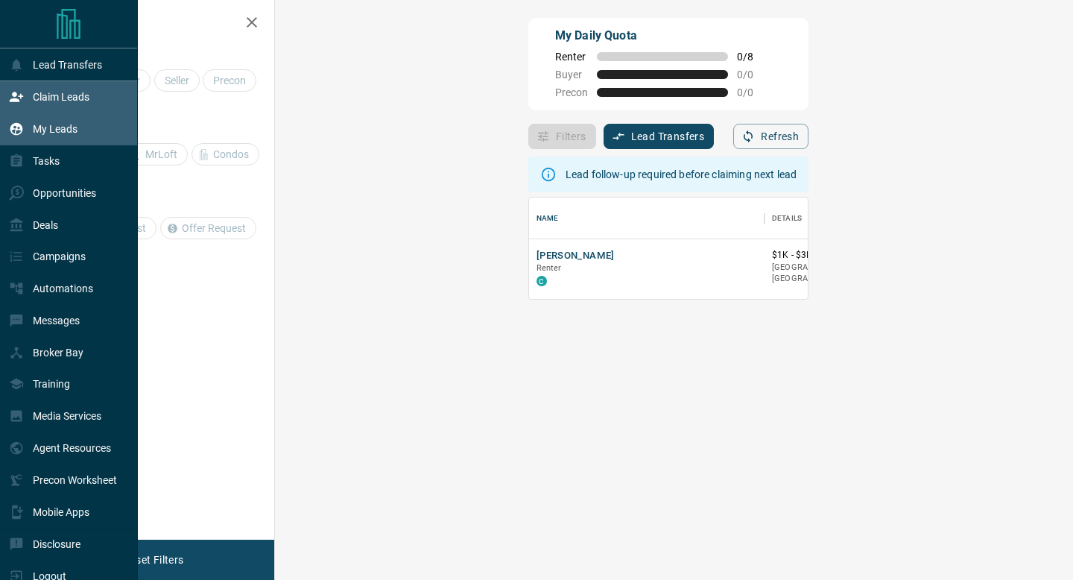
click at [64, 131] on p "My Leads" at bounding box center [55, 129] width 45 height 12
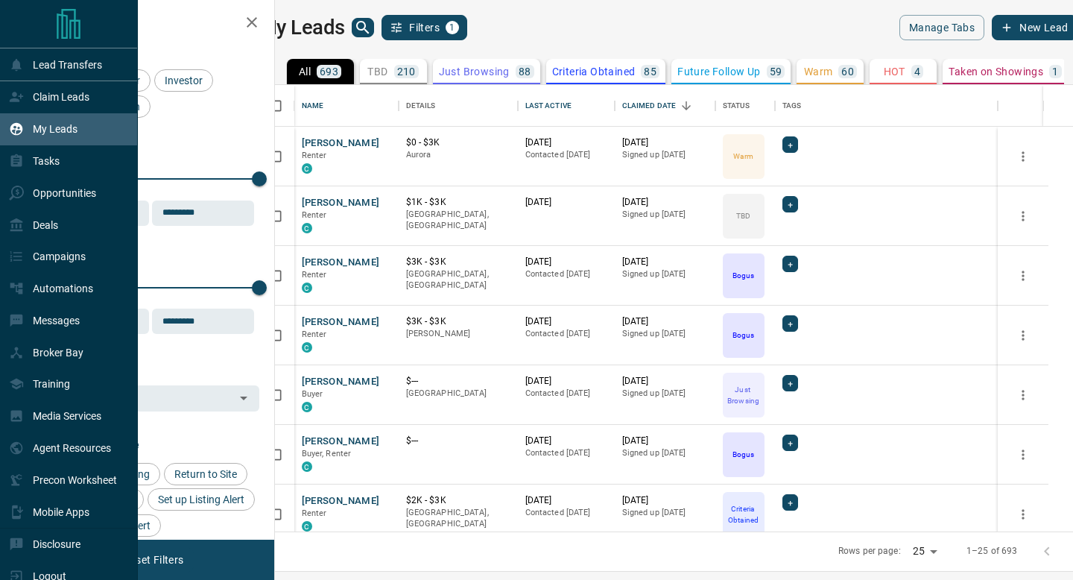
scroll to position [446, 791]
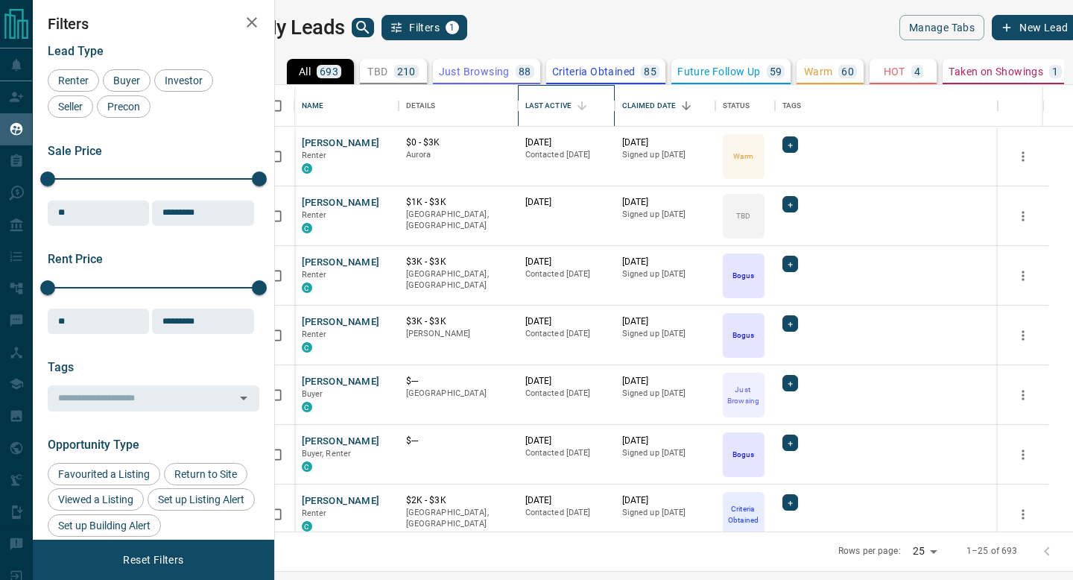
click at [564, 107] on div "Last Active" at bounding box center [548, 106] width 46 height 42
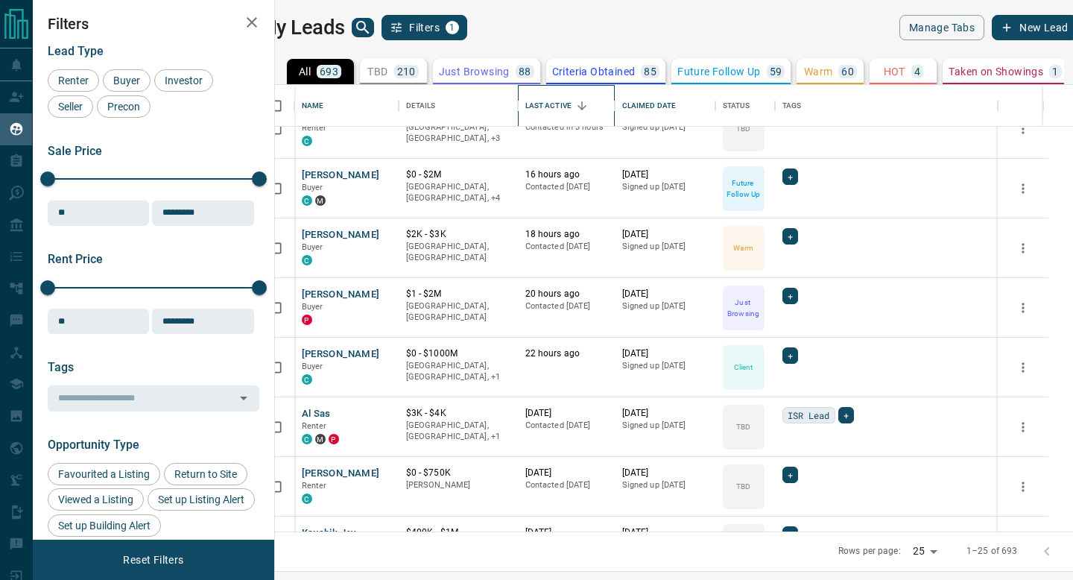
scroll to position [335, 0]
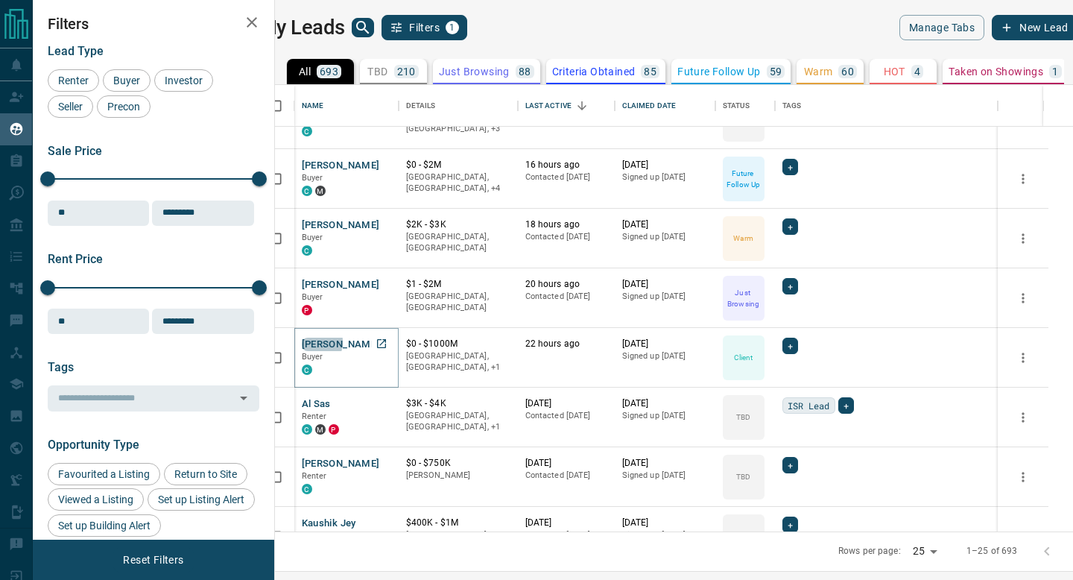
click at [331, 341] on button "[PERSON_NAME]" at bounding box center [341, 344] width 78 height 14
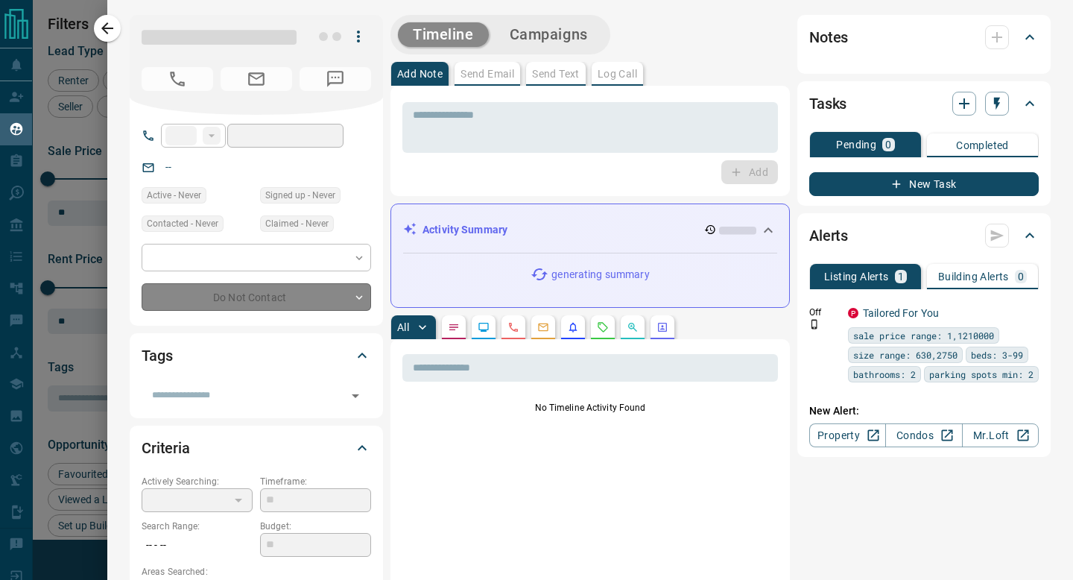
type input "**"
type input "**********"
type input "**"
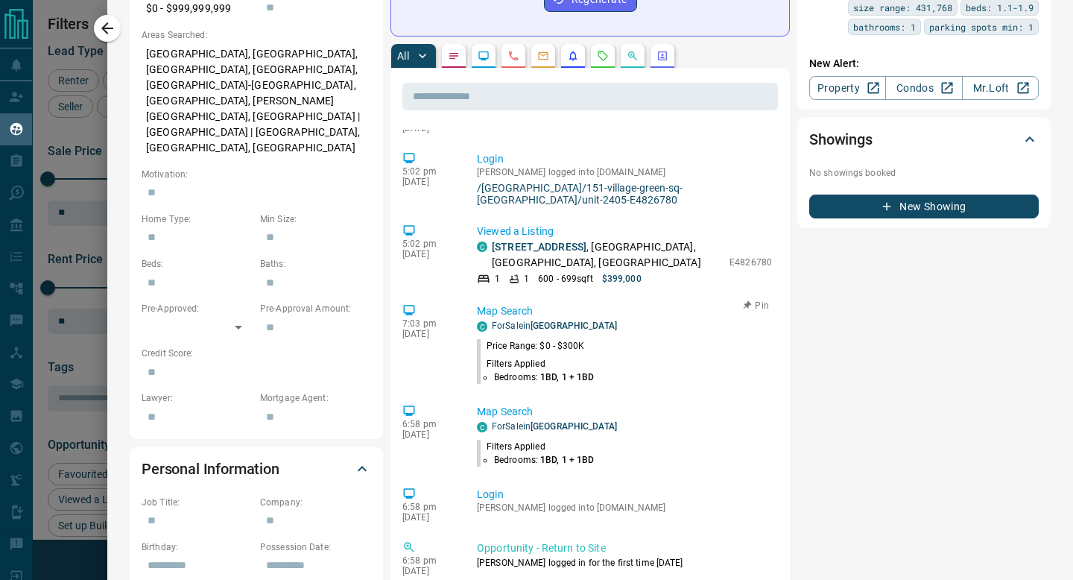
scroll to position [1523, 0]
